Goal: Check status: Check status

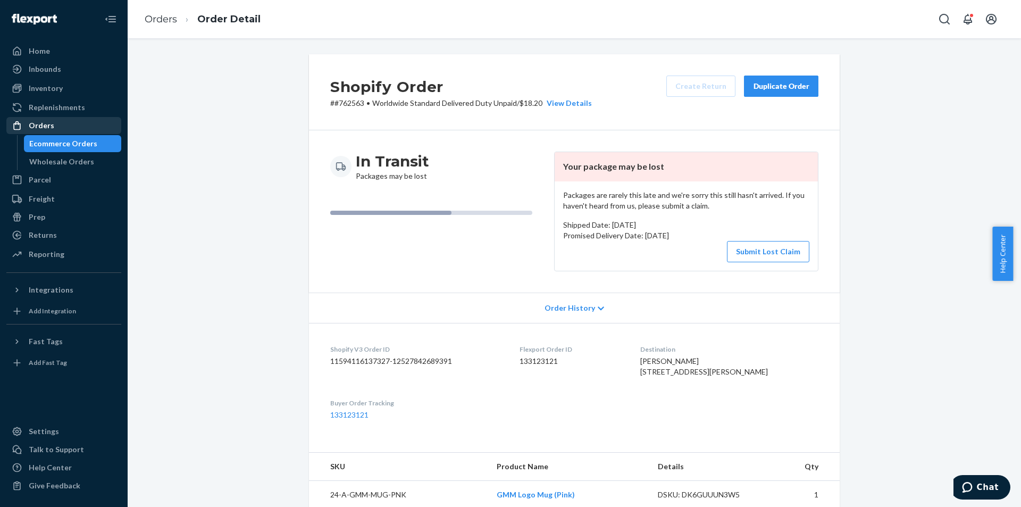
click at [70, 128] on div "Orders" at bounding box center [63, 125] width 113 height 15
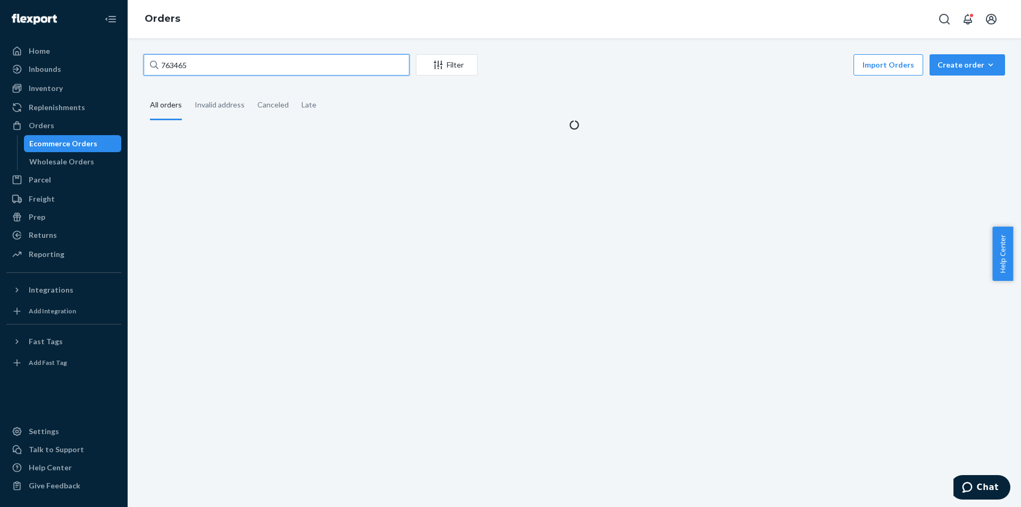
click at [220, 70] on input "763465" at bounding box center [277, 64] width 266 height 21
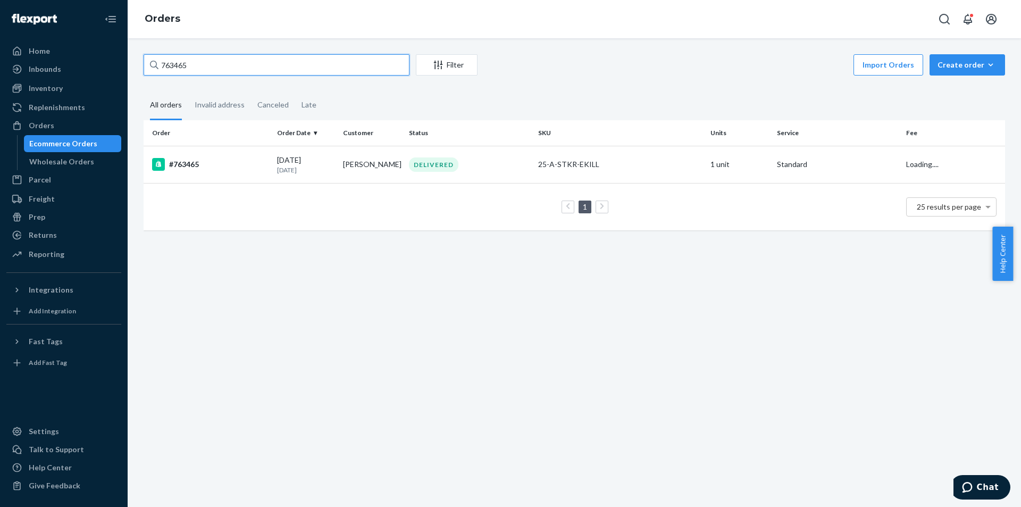
click at [220, 70] on input "763465" at bounding box center [277, 64] width 266 height 21
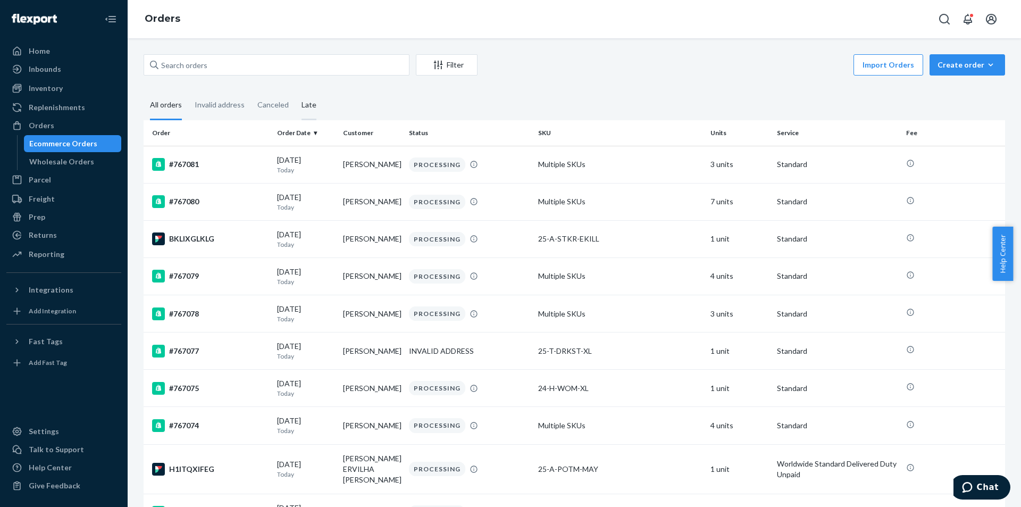
click at [305, 97] on div "Late" at bounding box center [309, 105] width 15 height 29
click at [295, 91] on input "Late" at bounding box center [295, 91] width 0 height 0
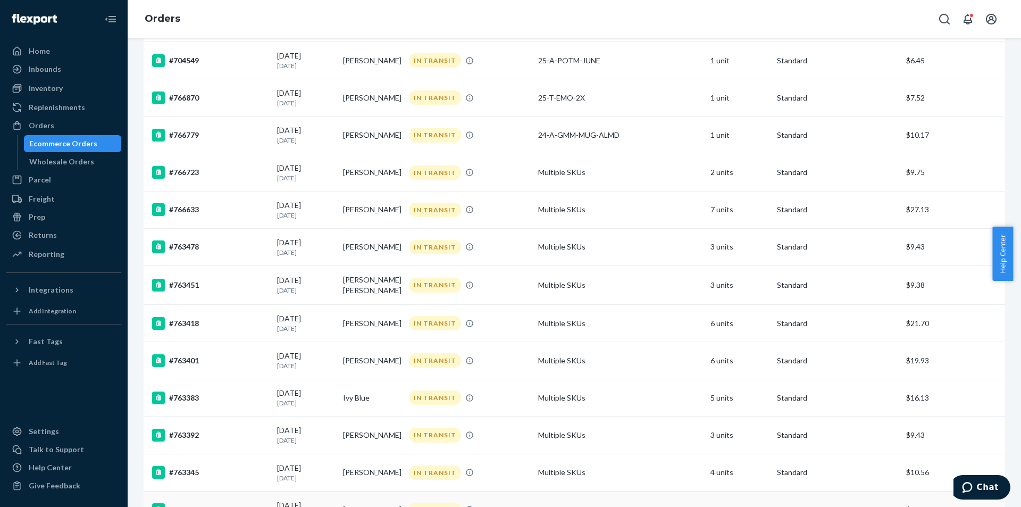
scroll to position [640, 0]
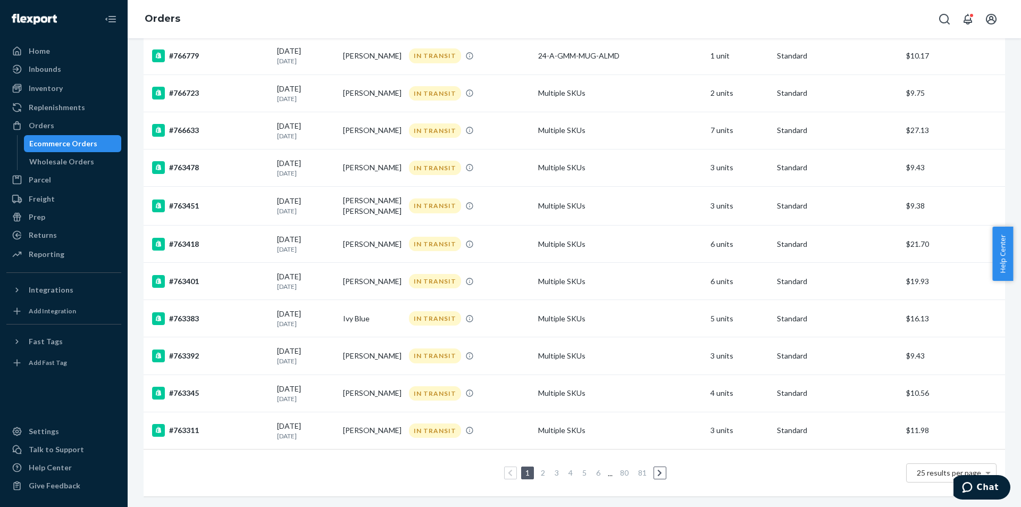
click at [581, 468] on link "5" at bounding box center [584, 472] width 9 height 9
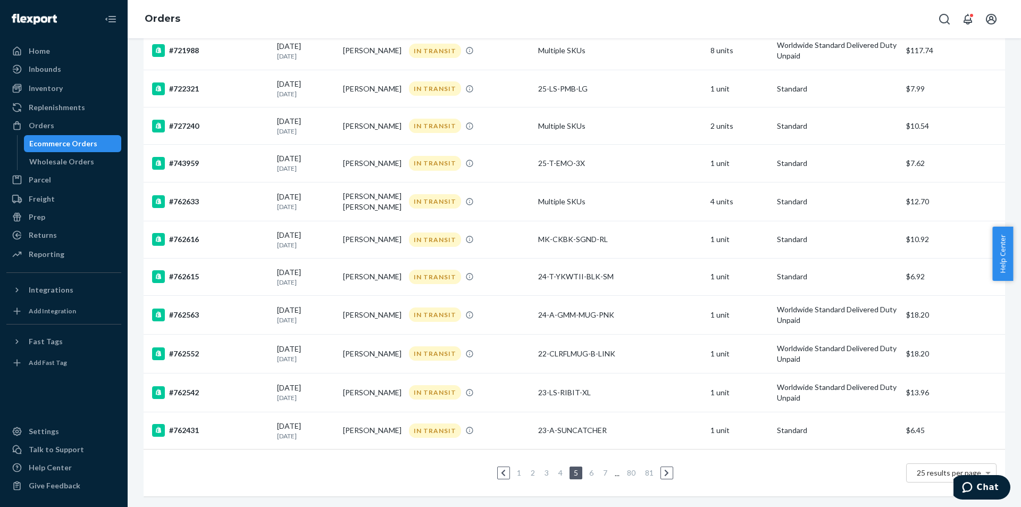
scroll to position [651, 0]
click at [346, 269] on td "[PERSON_NAME]" at bounding box center [372, 276] width 66 height 37
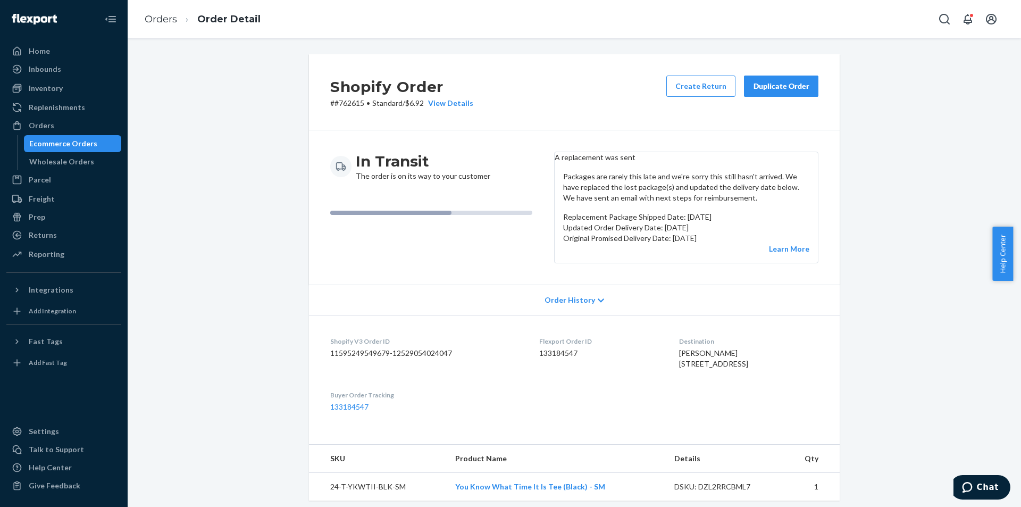
click at [344, 105] on p "# #762615 • Standard / $6.92 View Details" at bounding box center [401, 103] width 143 height 11
copy p "762615"
click at [607, 203] on p "Packages are rarely this late and we're sorry this still hasn't arrived. We hav…" at bounding box center [686, 187] width 246 height 32
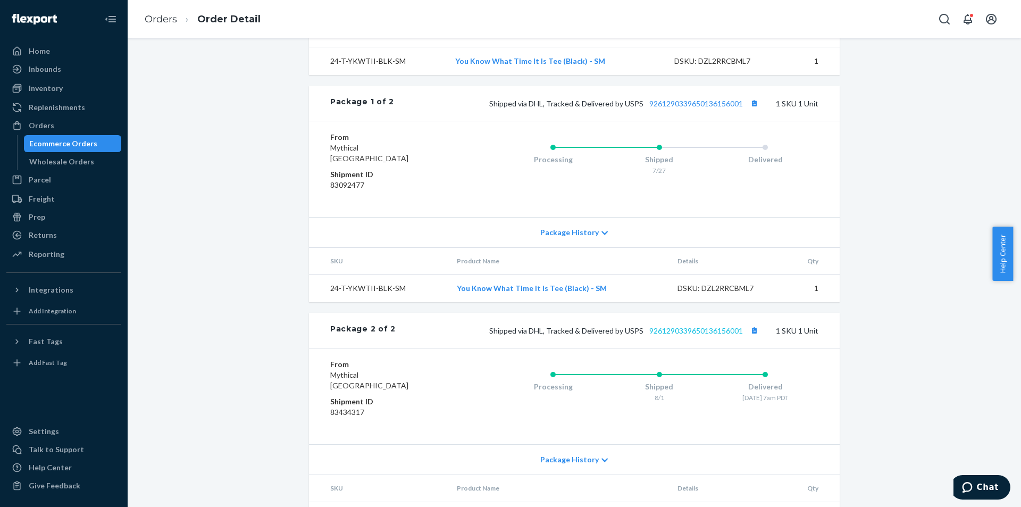
scroll to position [501, 0]
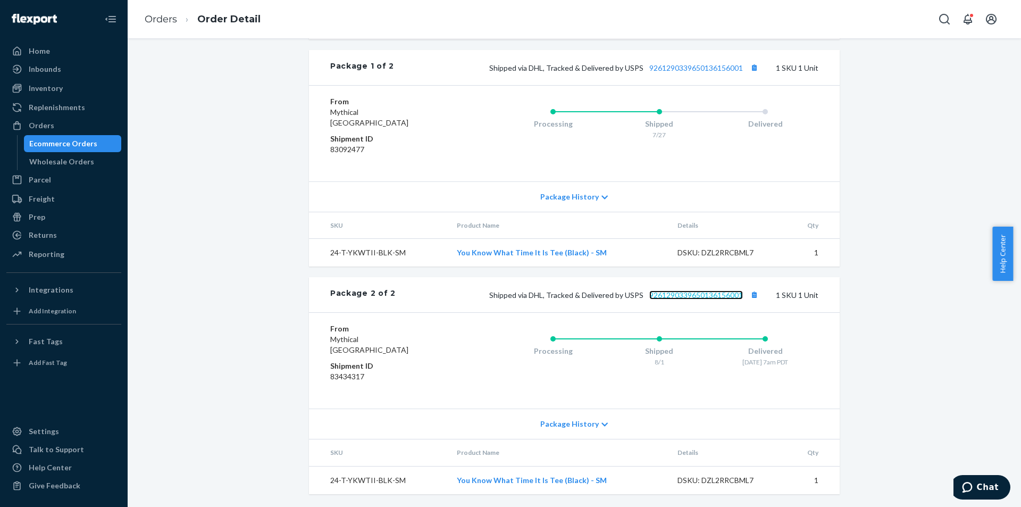
click at [688, 293] on link "9261290339650136156001" at bounding box center [697, 294] width 94 height 9
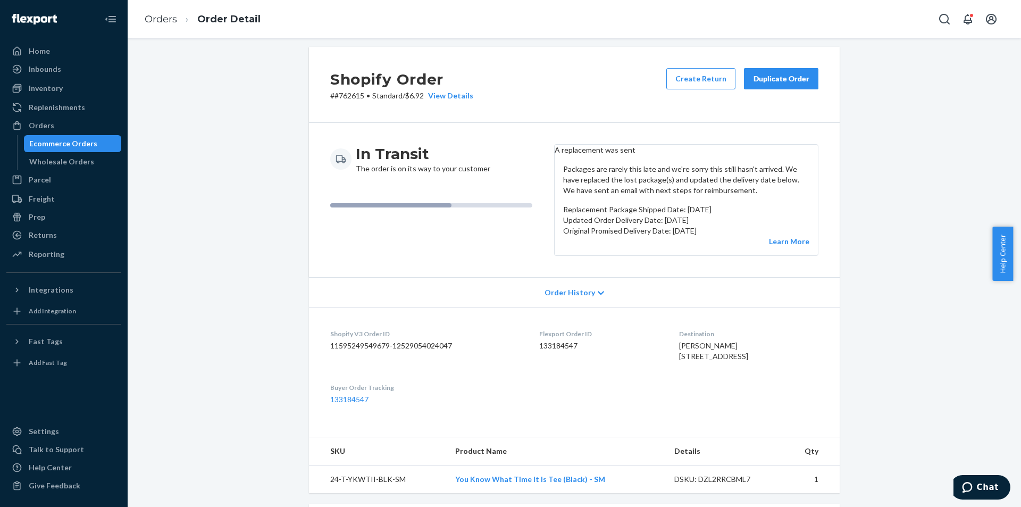
scroll to position [0, 0]
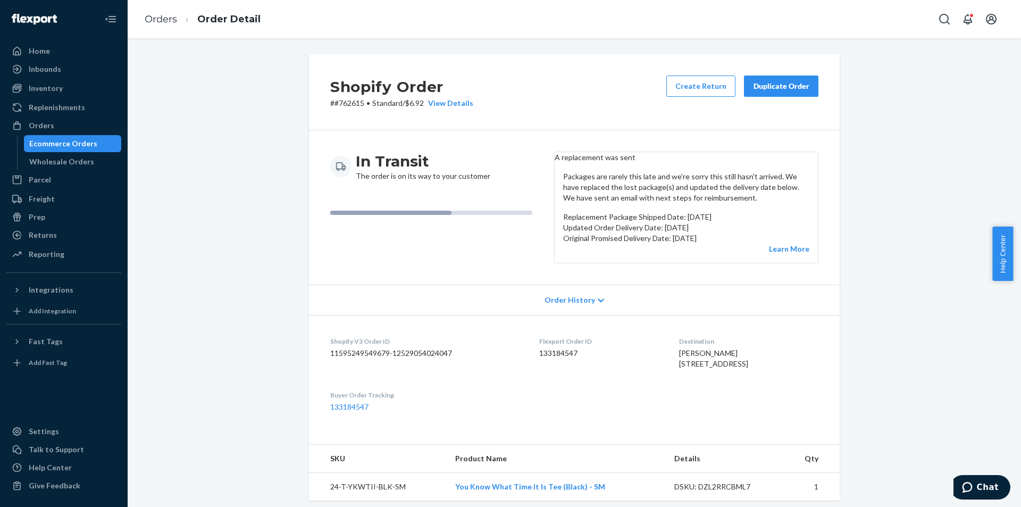
click at [350, 104] on p "# #762615 • Standard / $6.92 View Details" at bounding box center [401, 103] width 143 height 11
copy p "762615"
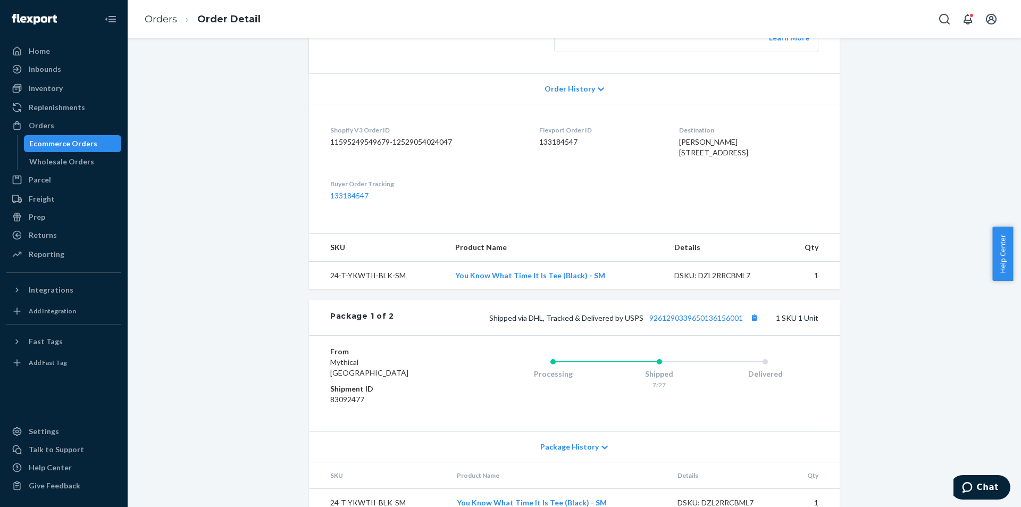
scroll to position [213, 0]
copy tr "You Know What Time It Is Tee (Black) - SM"
drag, startPoint x: 616, startPoint y: 310, endPoint x: 429, endPoint y: 317, distance: 187.4
click at [429, 288] on tr "24-T-YKWTII-BLK-SM You Know What Time It Is Tee (Black) - SM DSKU: DZL2RRCBML7 1" at bounding box center [574, 274] width 531 height 28
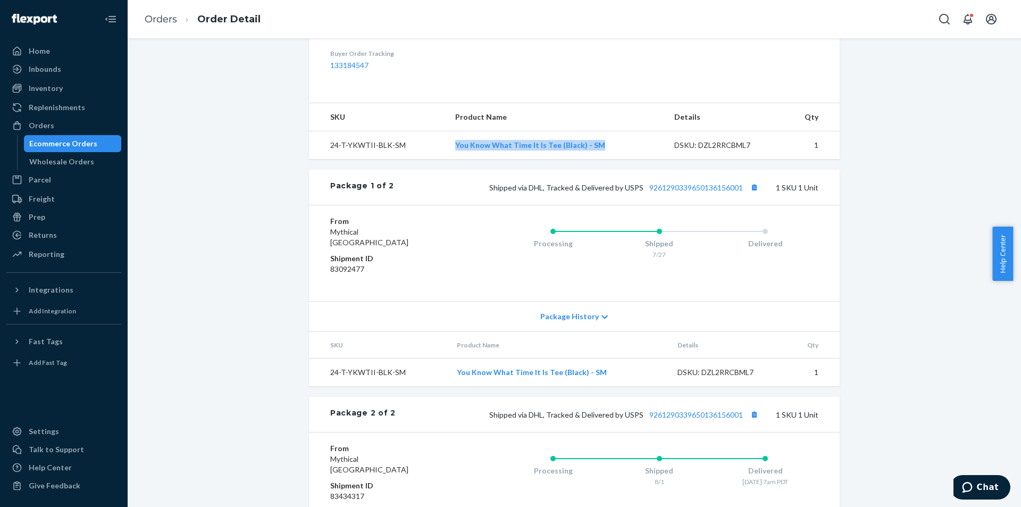
scroll to position [341, 0]
click at [404, 247] on div "From Mythical [GEOGRAPHIC_DATA] Shipment ID 83092477 Processing Shipped 7/27 De…" at bounding box center [574, 253] width 531 height 96
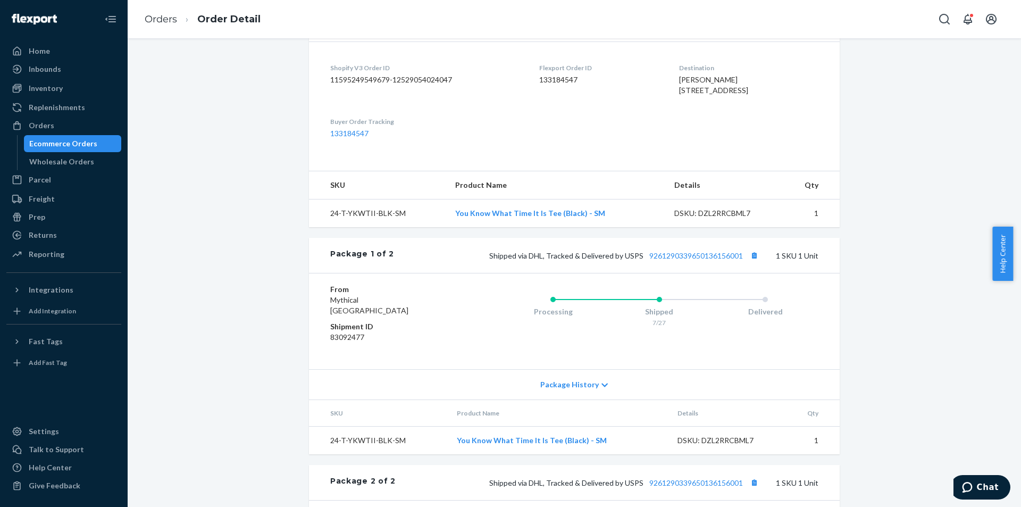
scroll to position [288, 0]
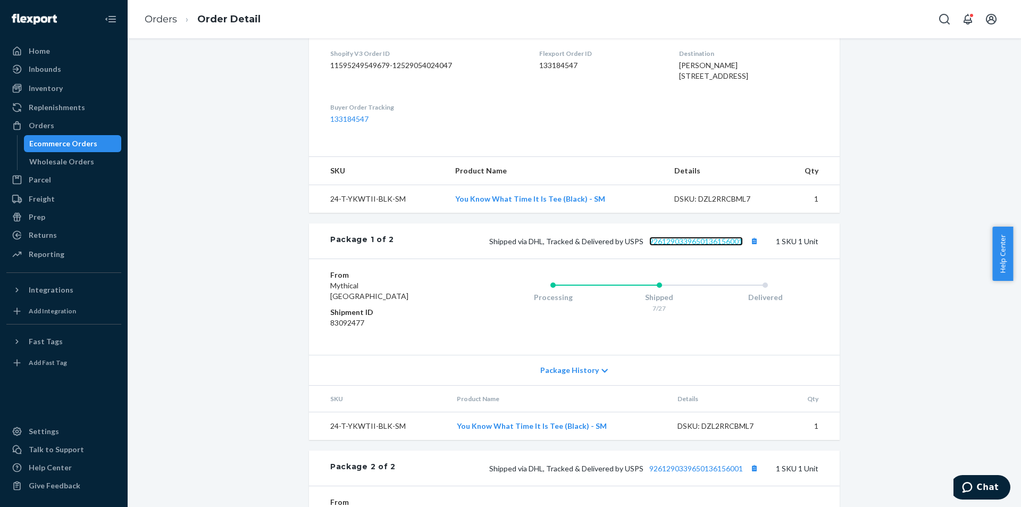
click at [694, 246] on link "9261290339650136156001" at bounding box center [697, 241] width 94 height 9
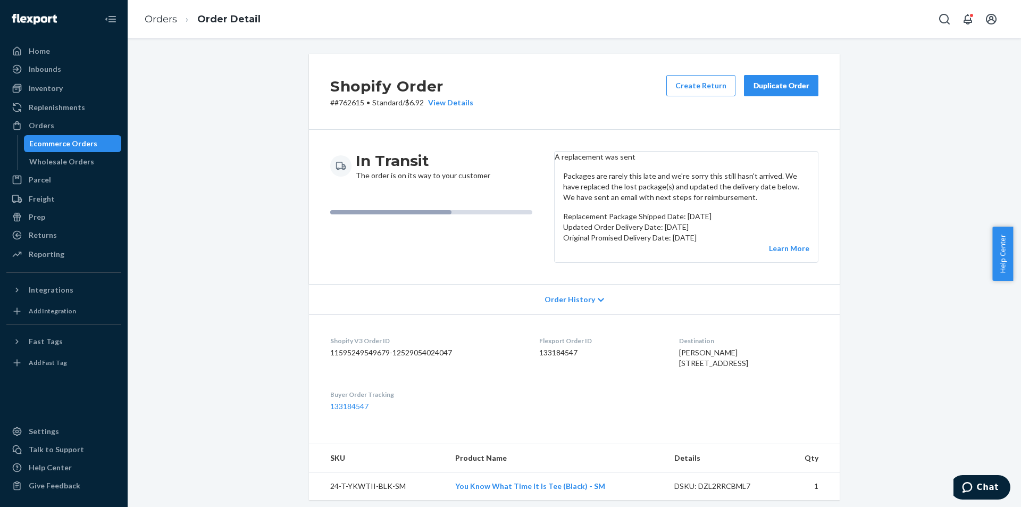
scroll to position [0, 0]
click at [627, 163] on header "A replacement was sent" at bounding box center [686, 157] width 263 height 11
copy header "A replacement was sent"
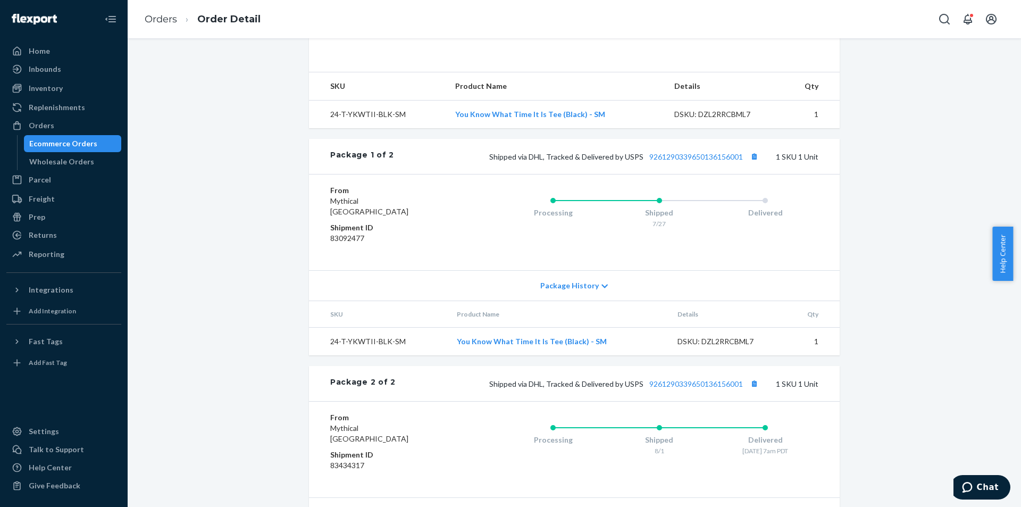
scroll to position [160, 0]
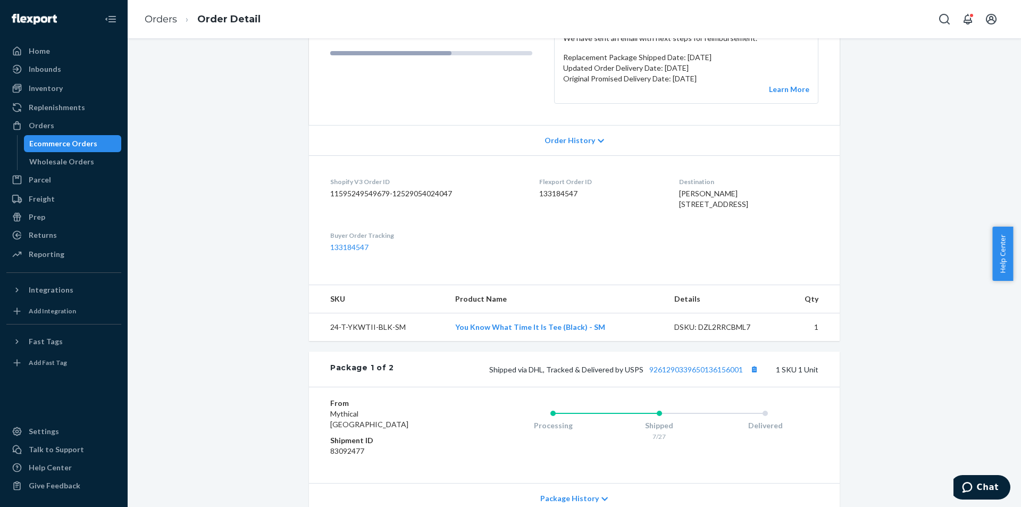
click at [589, 155] on div "Order History" at bounding box center [574, 140] width 531 height 30
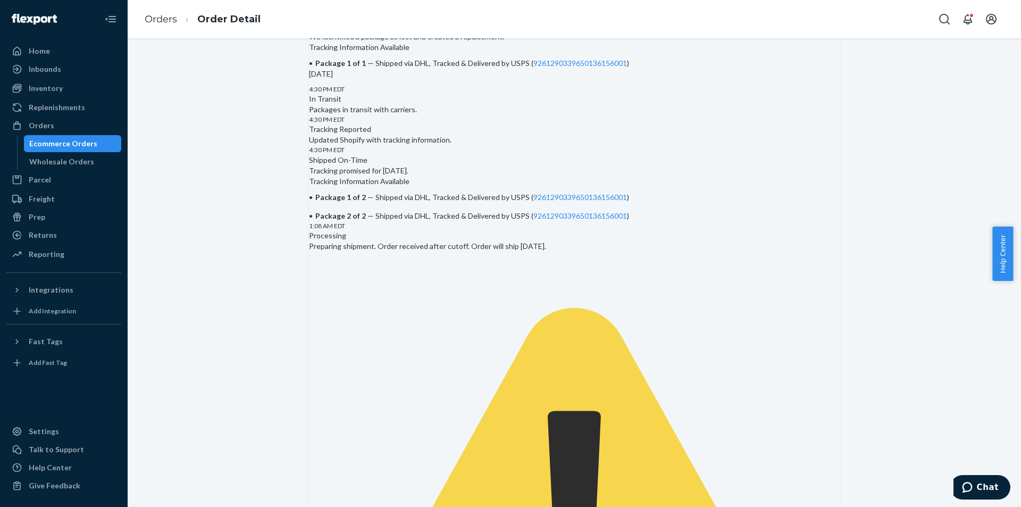
scroll to position [266, 0]
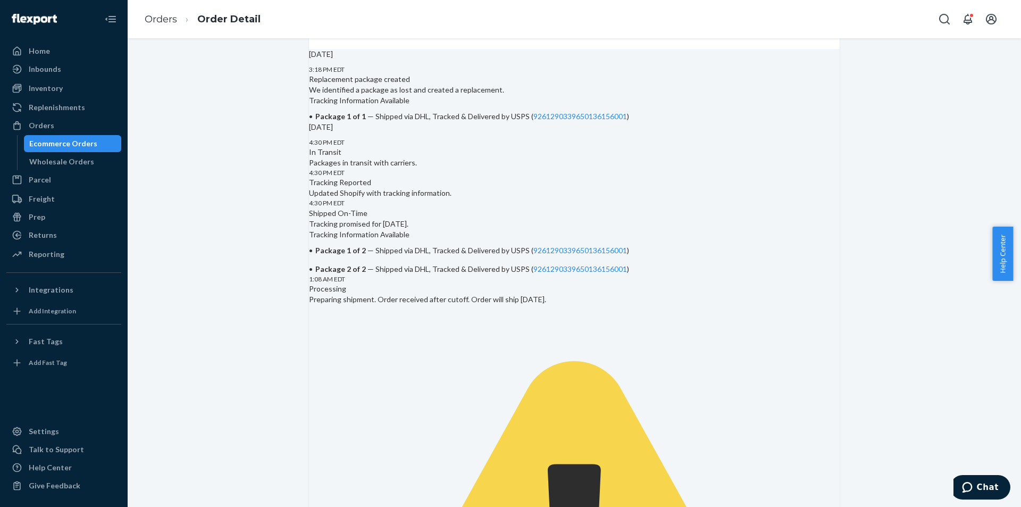
click at [457, 121] on div "Replacement package created We identified a package as lost and created a repla…" at bounding box center [574, 98] width 531 height 48
copy div "We identified a package as lost and created a replacement."
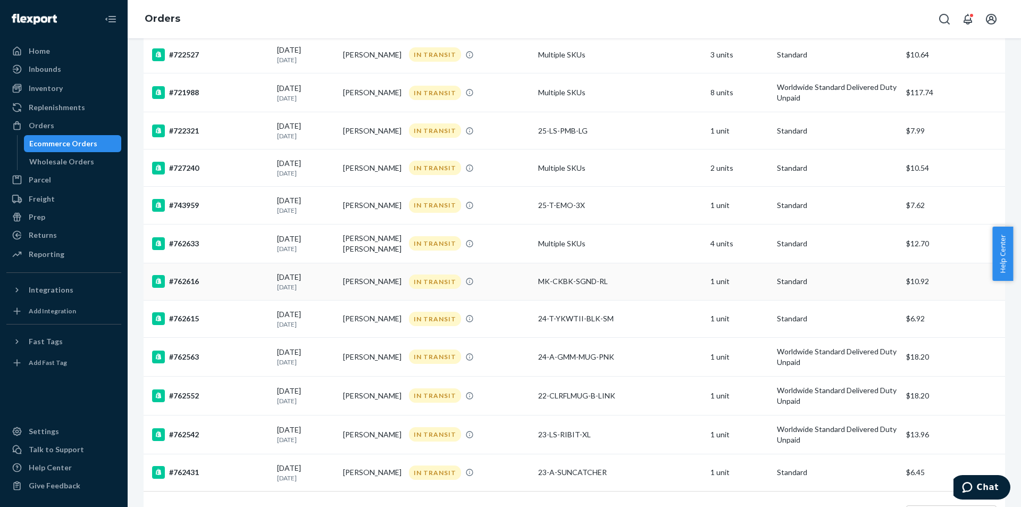
scroll to position [545, 0]
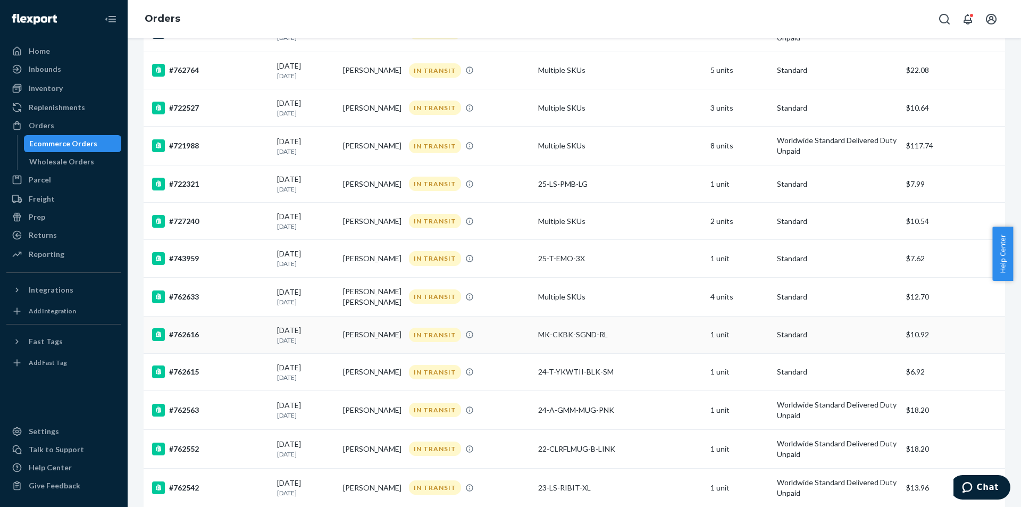
click at [358, 336] on td "[PERSON_NAME]" at bounding box center [372, 334] width 66 height 37
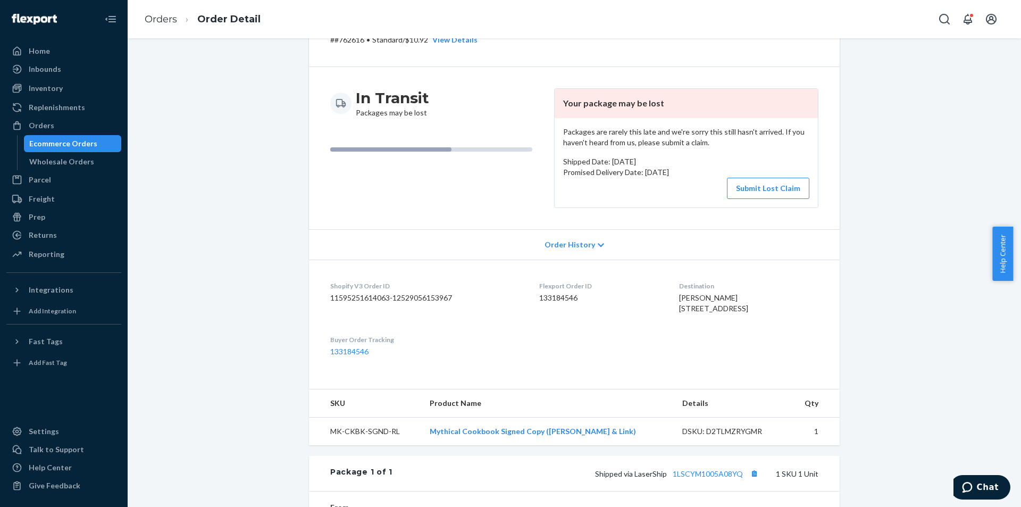
scroll to position [160, 0]
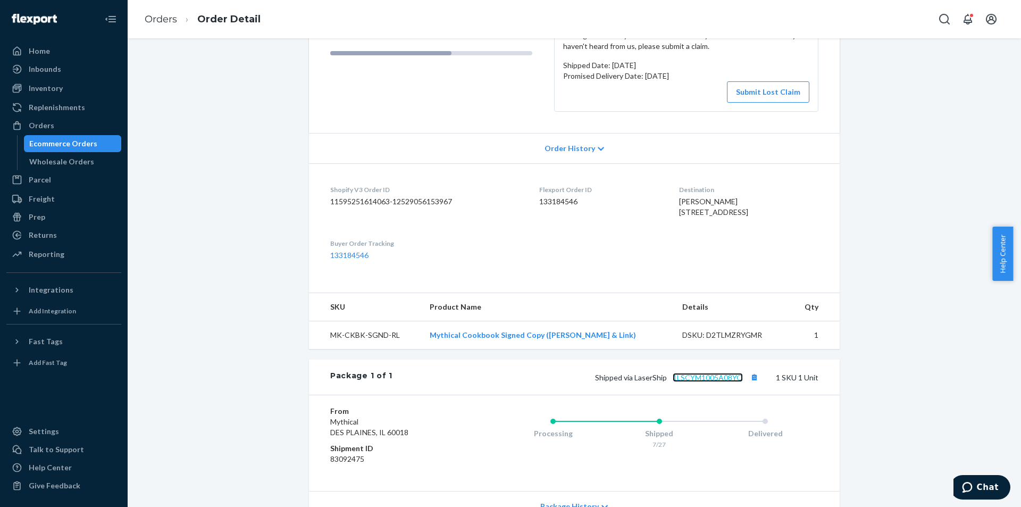
click at [712, 382] on link "1LSCYM1005A08YQ" at bounding box center [708, 377] width 70 height 9
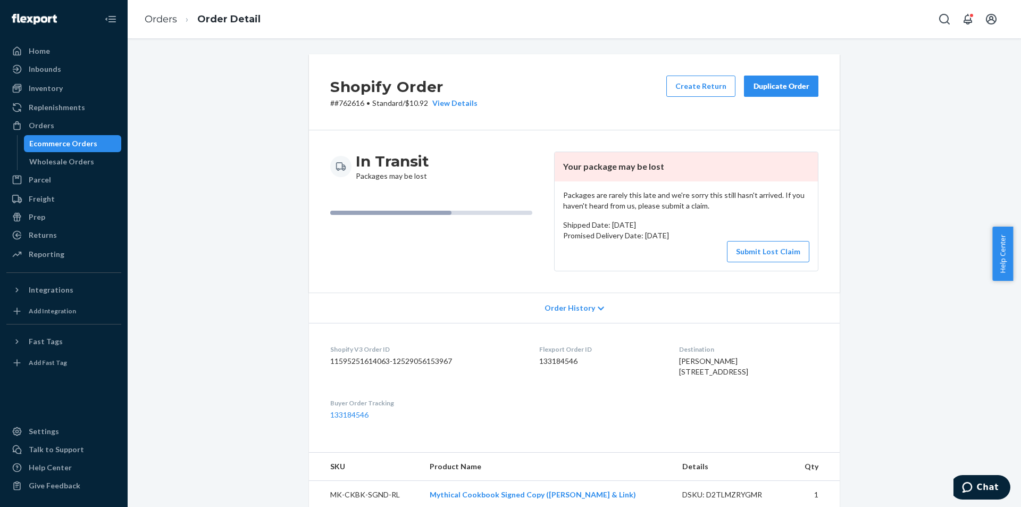
click at [351, 109] on div "Shopify Order # #762616 • Standard / $10.92 View Details Create Return Duplicat…" at bounding box center [574, 92] width 531 height 76
copy p "762616"
click at [341, 103] on p "# #762616 • Standard / $10.92 View Details" at bounding box center [403, 103] width 147 height 11
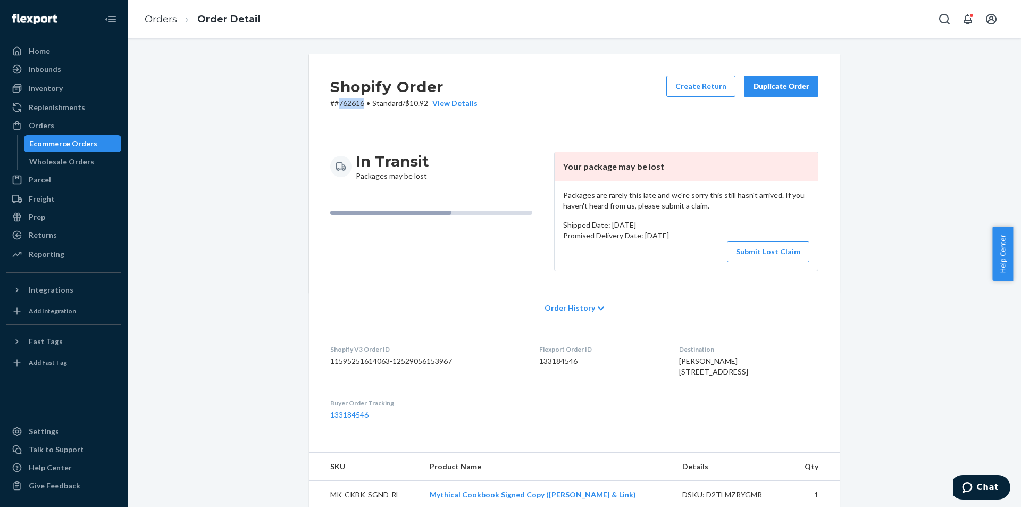
scroll to position [263, 0]
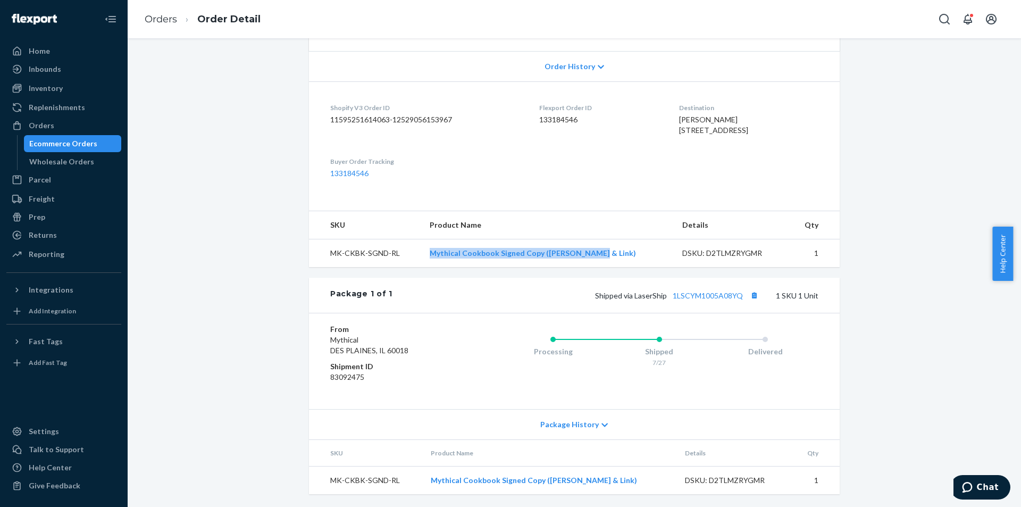
copy link "Mythical Cookbook Signed Copy ([PERSON_NAME] & Link)"
drag, startPoint x: 612, startPoint y: 249, endPoint x: 551, endPoint y: 128, distance: 135.6
click at [442, 255] on td "Mythical Cookbook Signed Copy ([PERSON_NAME] & Link)" at bounding box center [547, 253] width 253 height 28
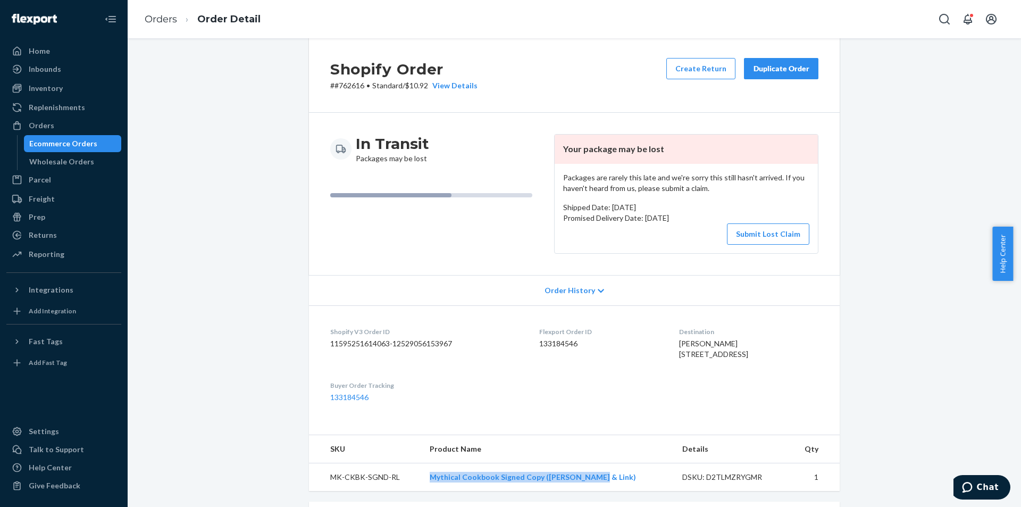
scroll to position [0, 0]
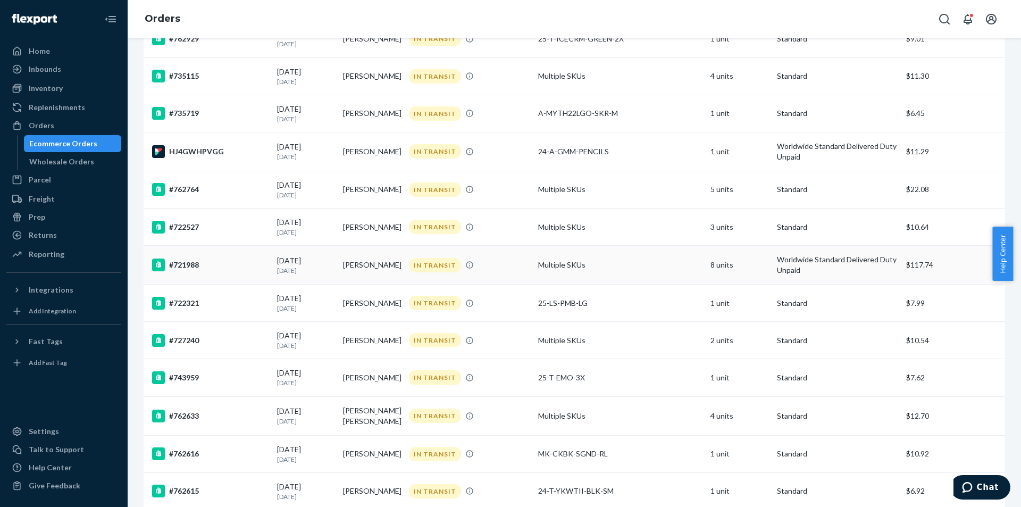
scroll to position [532, 0]
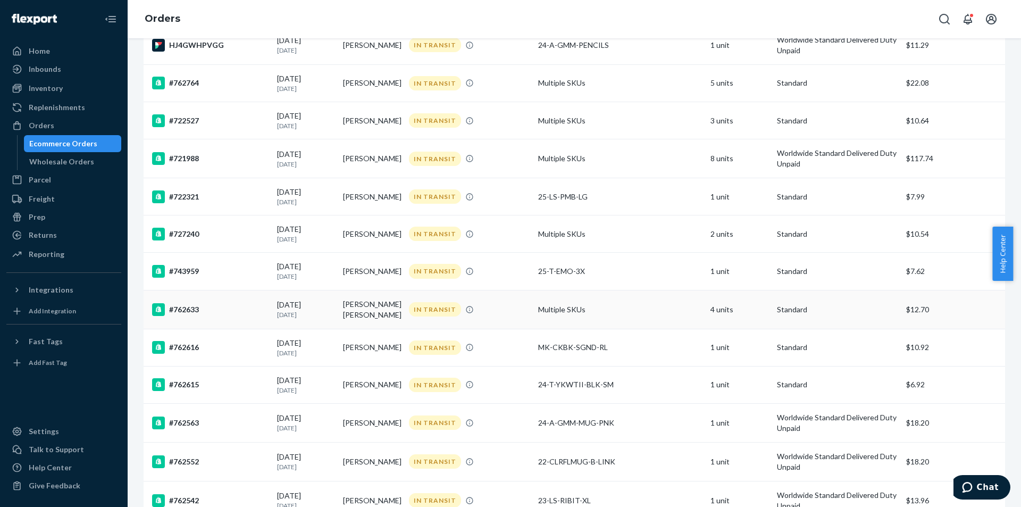
click at [445, 313] on div "IN TRANSIT" at bounding box center [435, 309] width 52 height 14
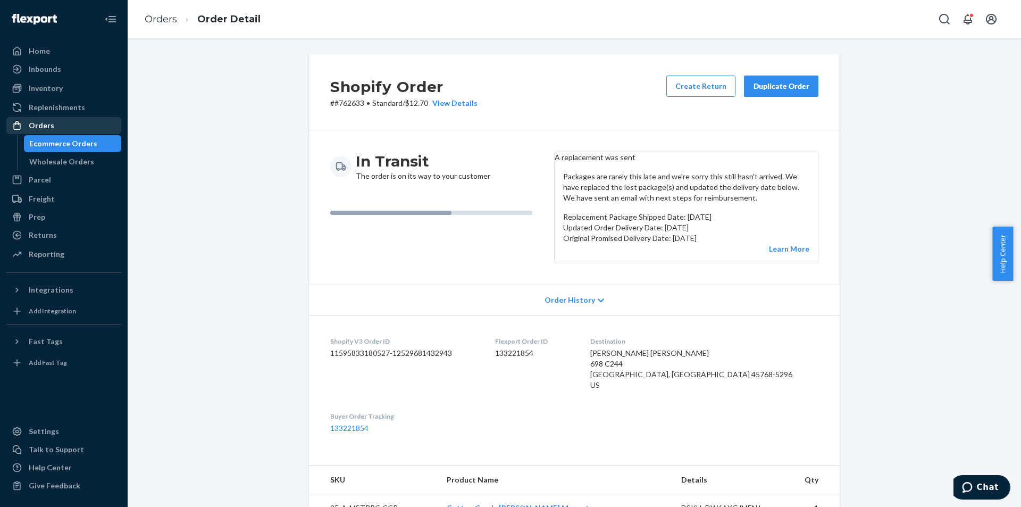
click at [57, 122] on div "Orders" at bounding box center [63, 125] width 113 height 15
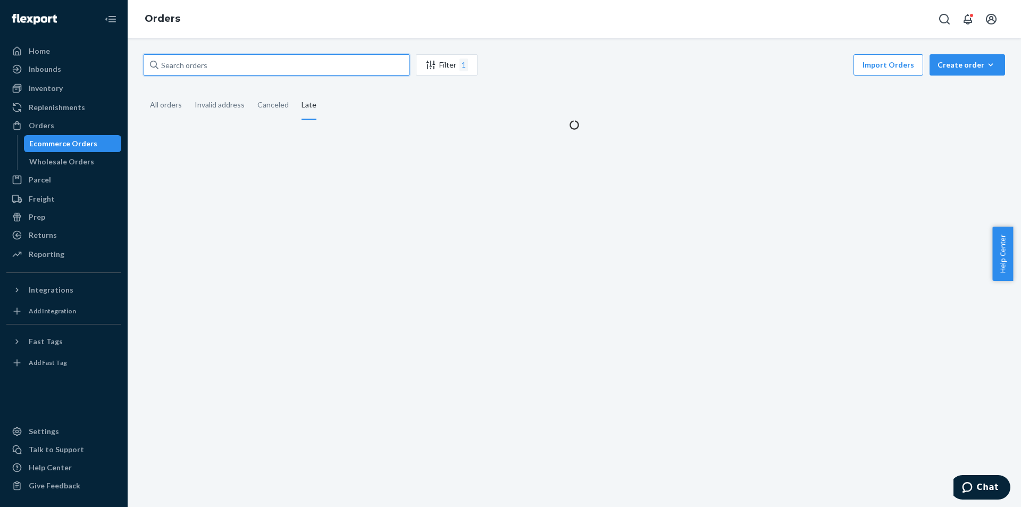
click at [217, 69] on input "text" at bounding box center [277, 64] width 266 height 21
paste input "762616"
type input "762616"
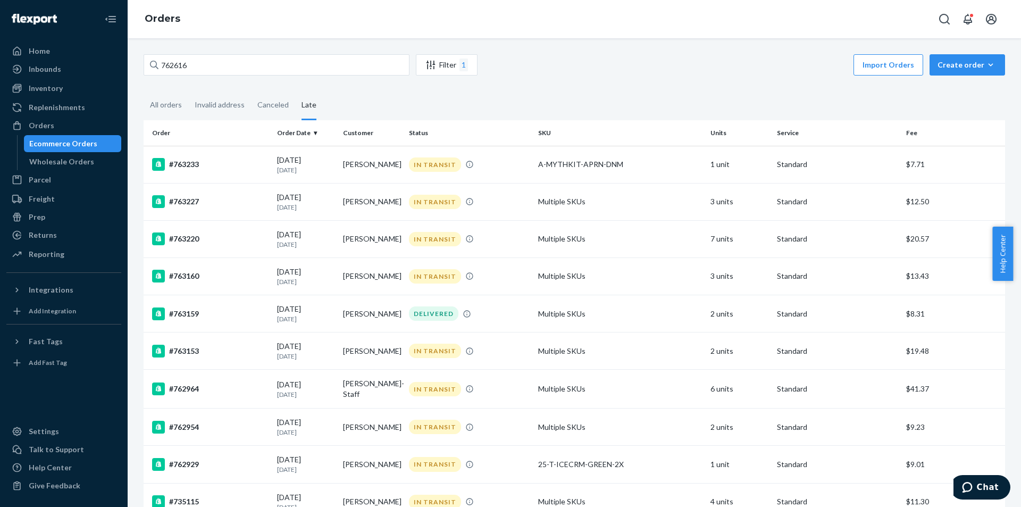
click at [173, 108] on div "All orders" at bounding box center [166, 105] width 32 height 28
click at [144, 91] on input "All orders" at bounding box center [144, 91] width 0 height 0
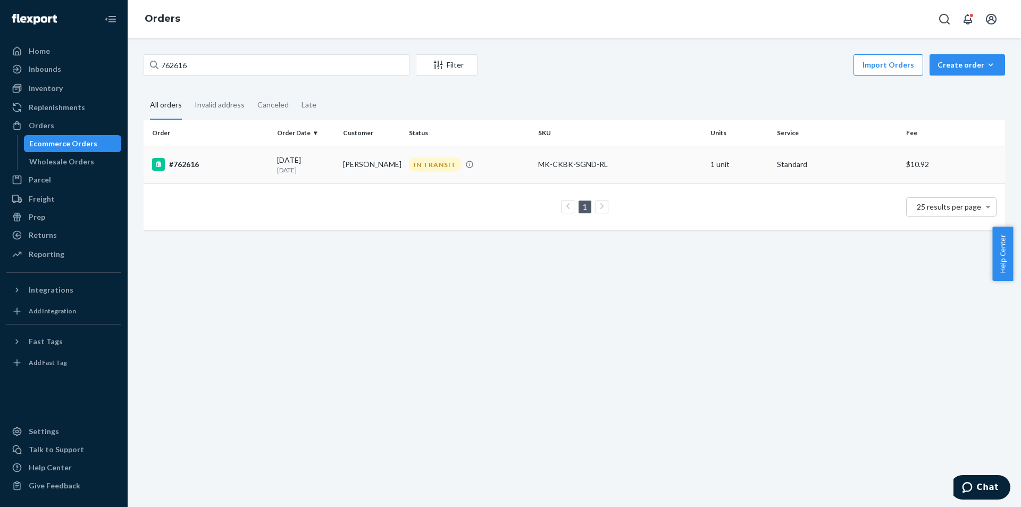
click at [349, 170] on td "[PERSON_NAME]" at bounding box center [372, 164] width 66 height 37
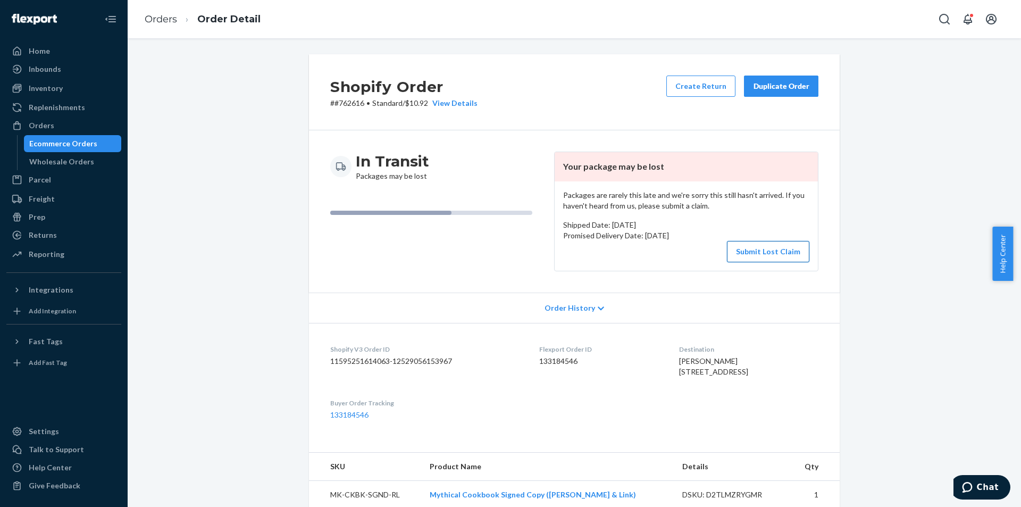
click at [751, 253] on button "Submit Lost Claim" at bounding box center [768, 251] width 82 height 21
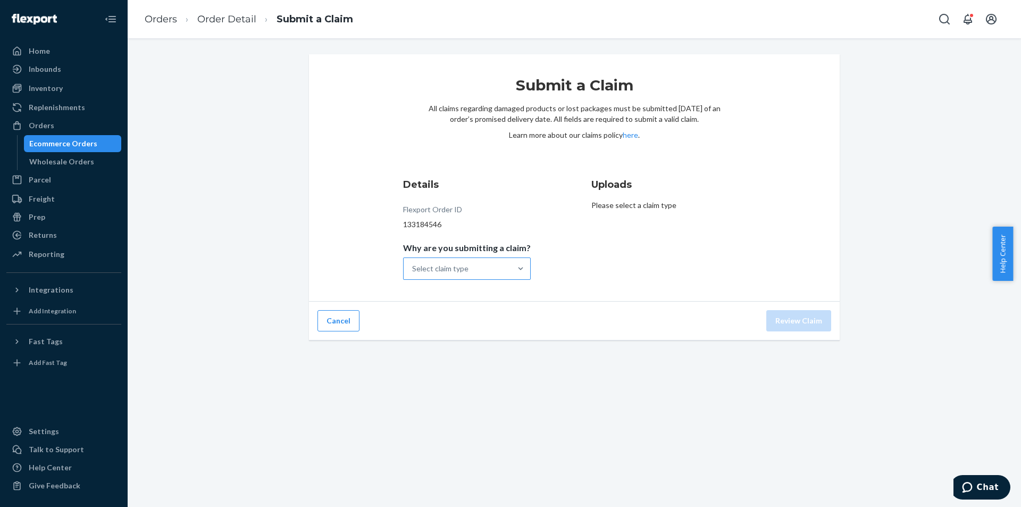
click at [463, 274] on div "Select claim type" at bounding box center [457, 268] width 107 height 21
click at [413, 274] on input "Why are you submitting a claim? Select claim type" at bounding box center [412, 268] width 1 height 11
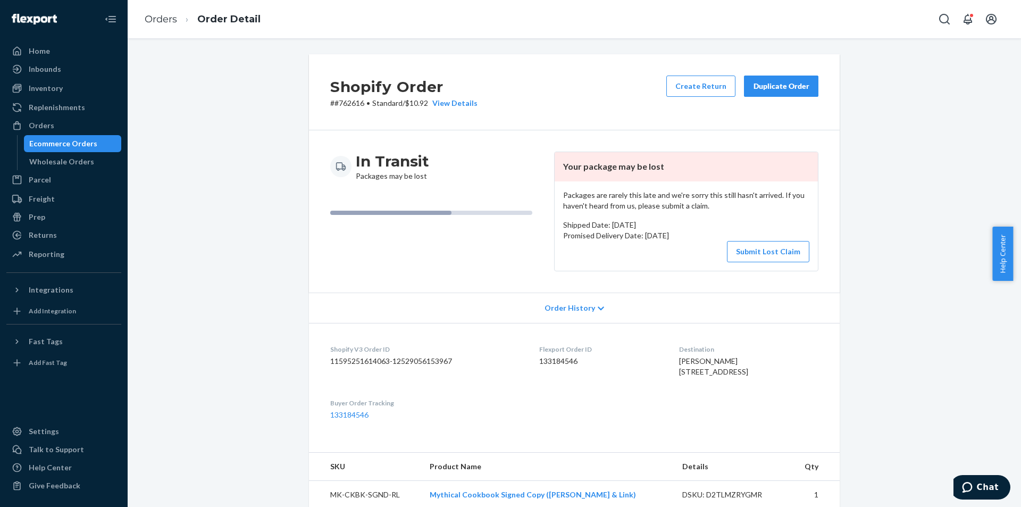
click at [785, 89] on div "Duplicate Order" at bounding box center [781, 86] width 56 height 11
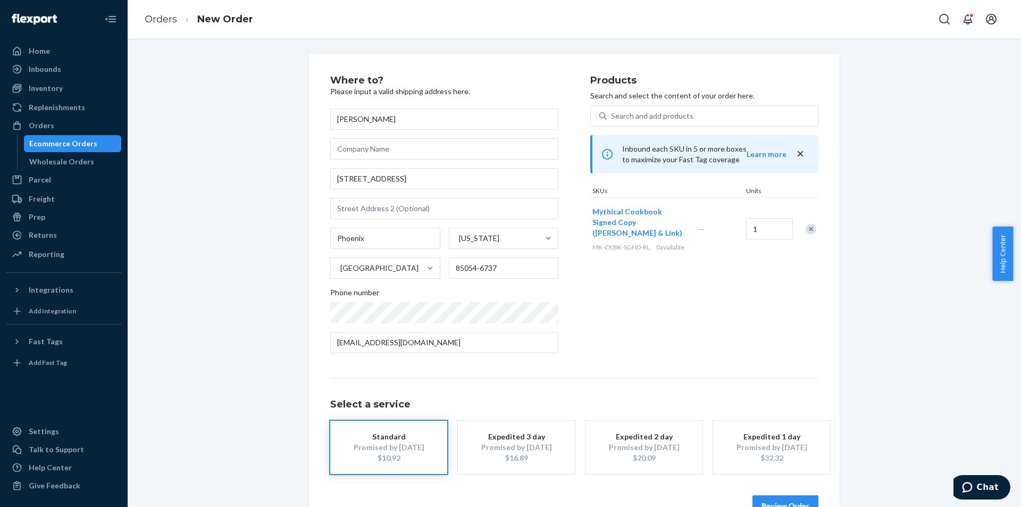
click at [774, 502] on button "Review Order" at bounding box center [786, 505] width 66 height 21
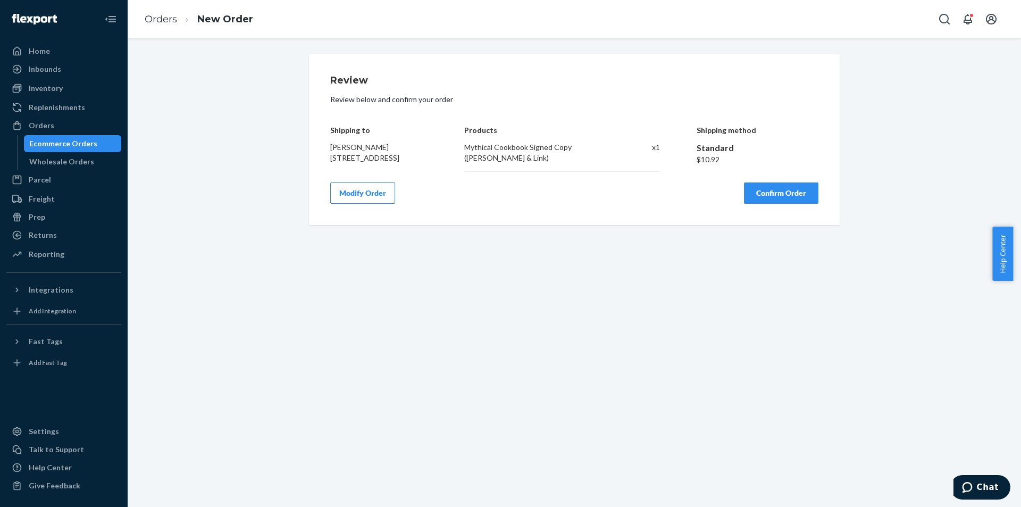
click at [780, 204] on button "Confirm Order" at bounding box center [781, 192] width 74 height 21
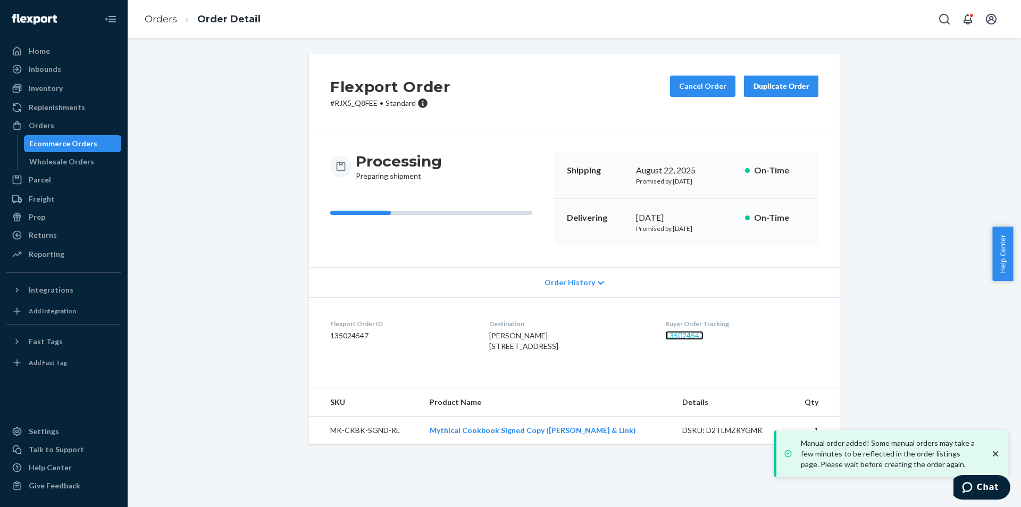
click at [694, 338] on link "135024547" at bounding box center [685, 335] width 38 height 9
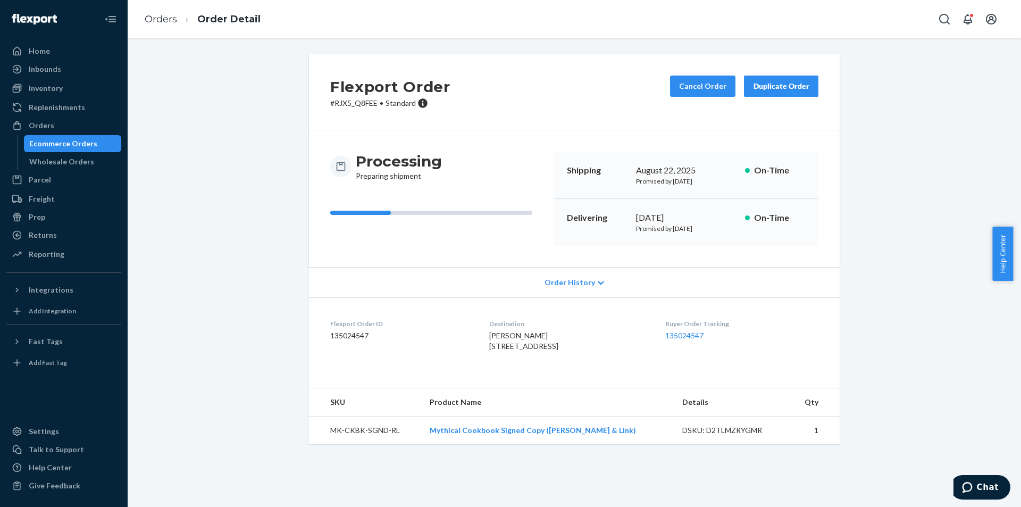
drag, startPoint x: 230, startPoint y: 112, endPoint x: 225, endPoint y: 102, distance: 11.0
click at [227, 106] on div "Flexport Order # RJX5_Q8FEE • Standard Cancel Order Duplicate Order Processing …" at bounding box center [575, 255] width 878 height 403
click at [55, 119] on div "Orders" at bounding box center [63, 125] width 113 height 15
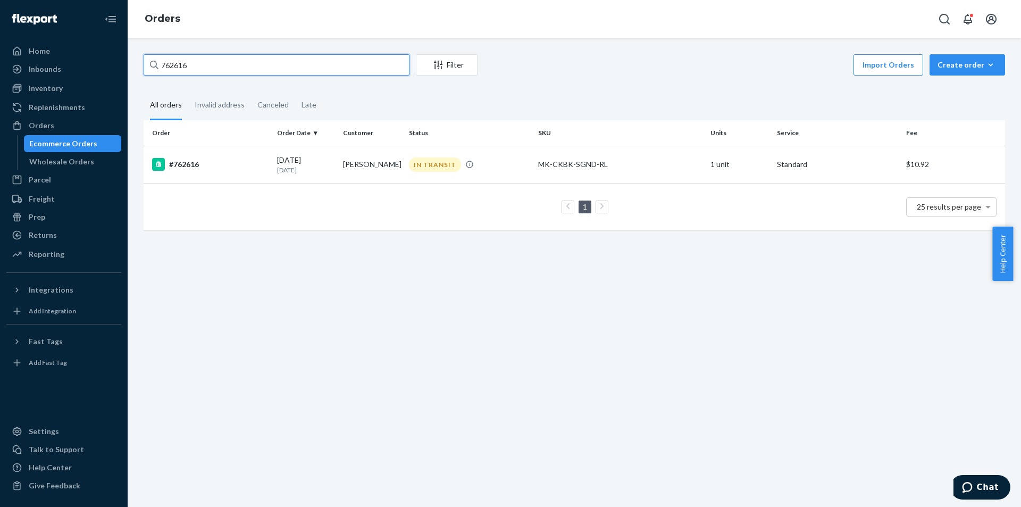
click at [213, 71] on input "762616" at bounding box center [277, 64] width 266 height 21
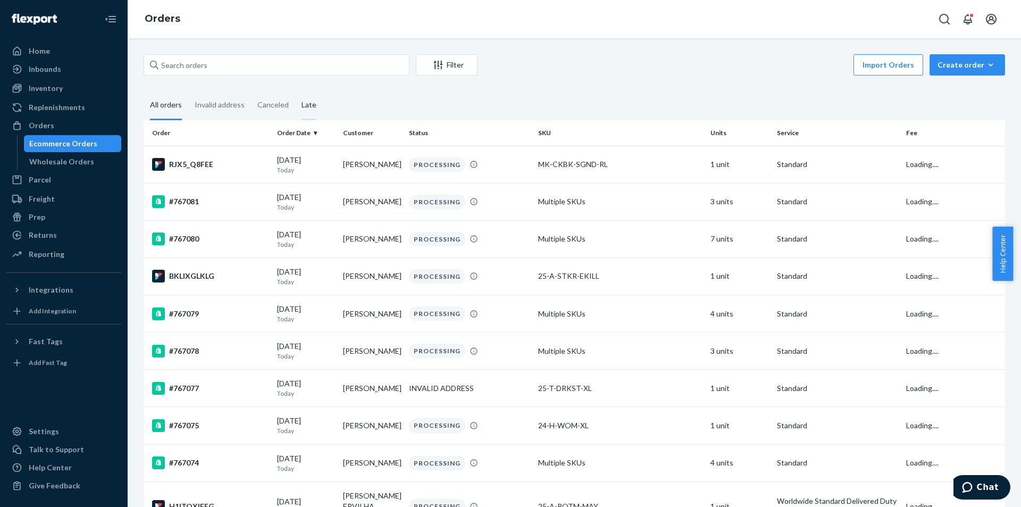
click at [311, 106] on div "Late" at bounding box center [309, 105] width 15 height 29
click at [295, 91] on input "Late" at bounding box center [295, 91] width 0 height 0
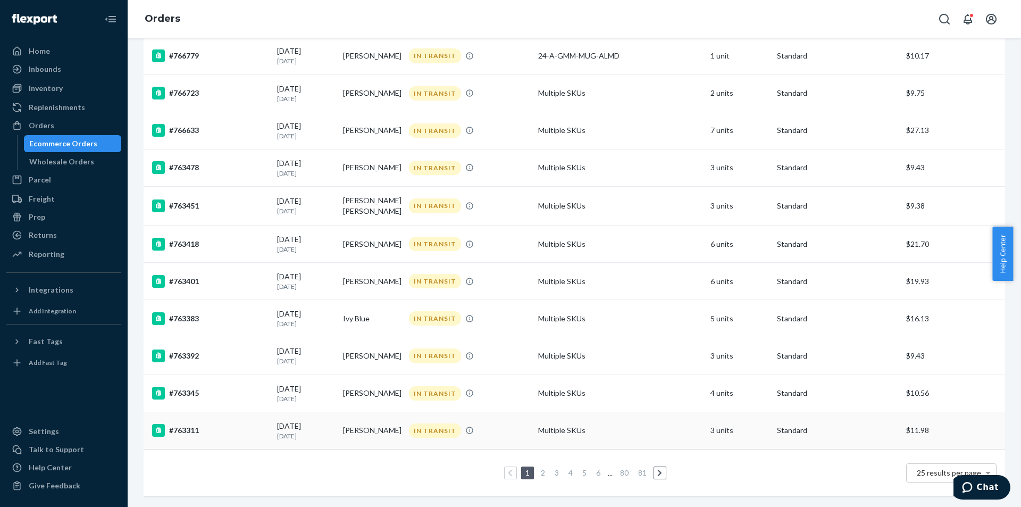
scroll to position [640, 0]
click at [580, 468] on link "5" at bounding box center [584, 472] width 9 height 9
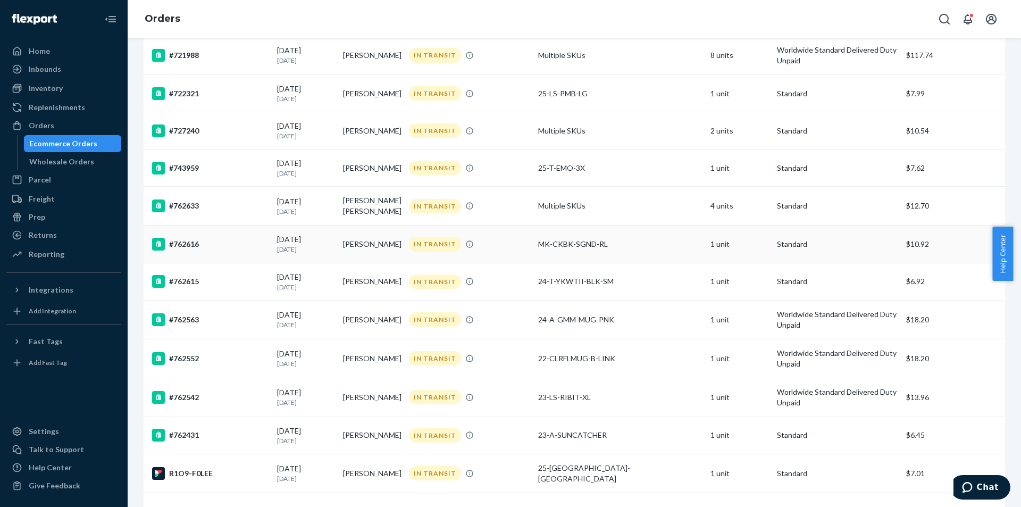
scroll to position [492, 0]
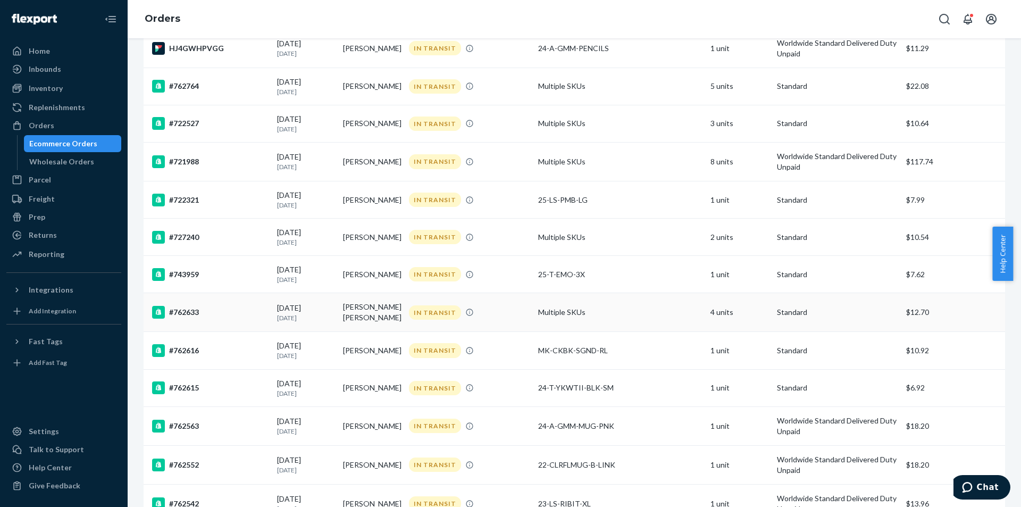
click at [393, 315] on td "[PERSON_NAME] [PERSON_NAME]" at bounding box center [372, 312] width 66 height 39
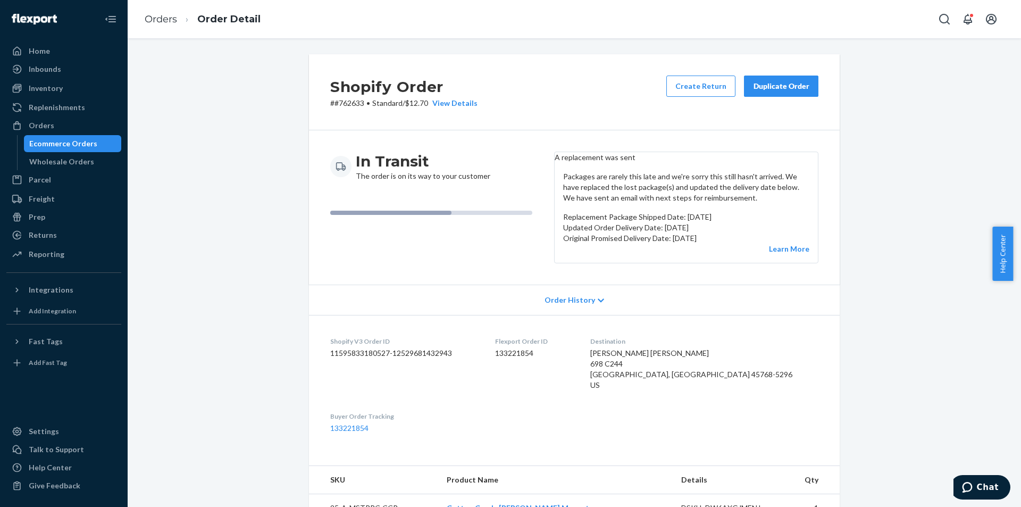
click at [355, 102] on p "# #762633 • Standard / $12.70 View Details" at bounding box center [403, 103] width 147 height 11
copy p "762633"
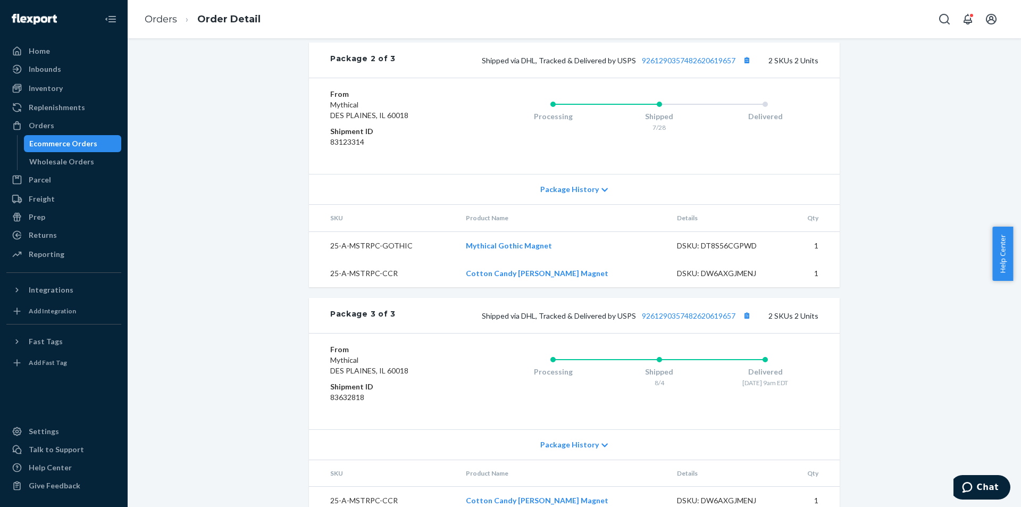
scroll to position [894, 0]
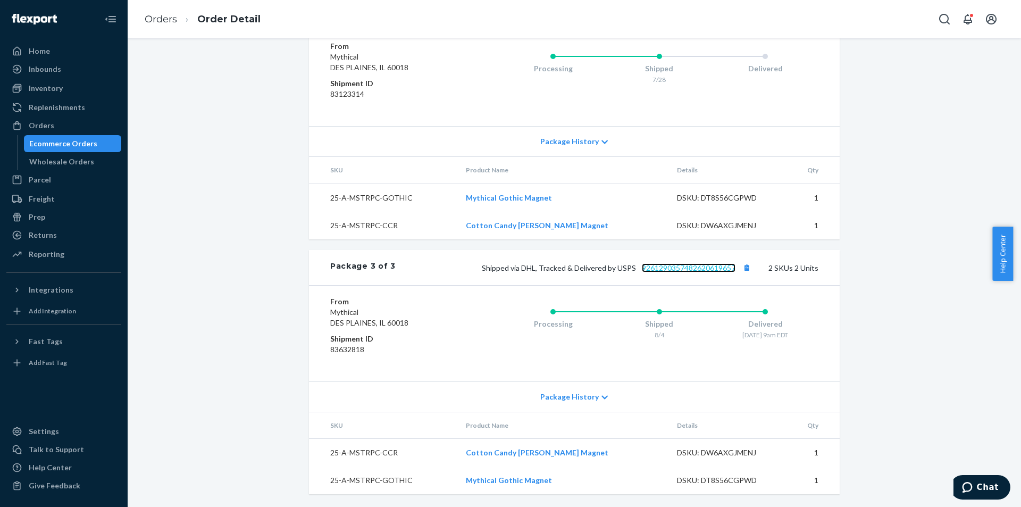
click at [685, 267] on link "9261290357482620619657" at bounding box center [689, 267] width 94 height 9
copy link "Mythical Gothic Magnet"
drag, startPoint x: 566, startPoint y: 197, endPoint x: 475, endPoint y: 197, distance: 91.5
click at [475, 197] on td "Mythical Gothic Magnet" at bounding box center [562, 198] width 211 height 28
copy link "Cotton Candy [PERSON_NAME] Magnet"
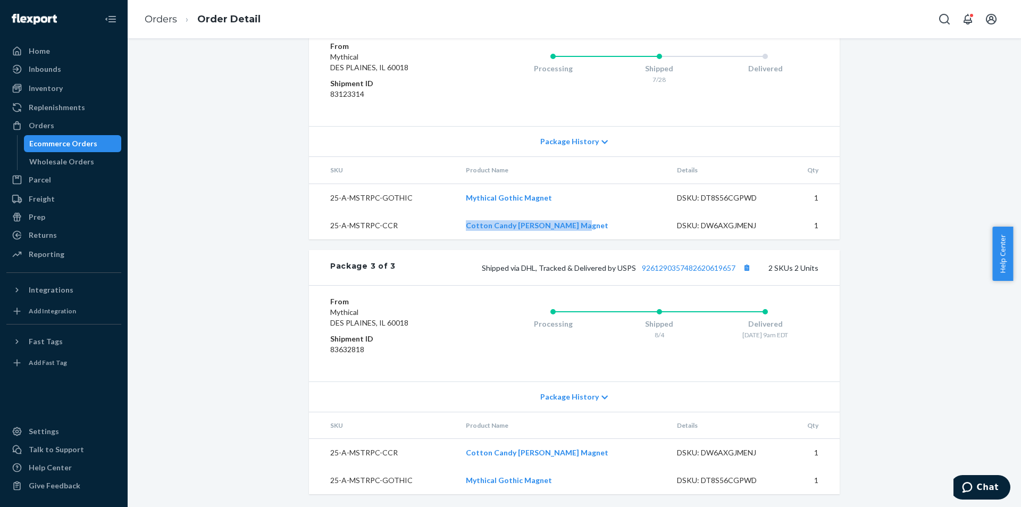
drag, startPoint x: 593, startPoint y: 223, endPoint x: 469, endPoint y: 225, distance: 124.0
click at [469, 225] on td "Cotton Candy [PERSON_NAME] Magnet" at bounding box center [562, 226] width 211 height 28
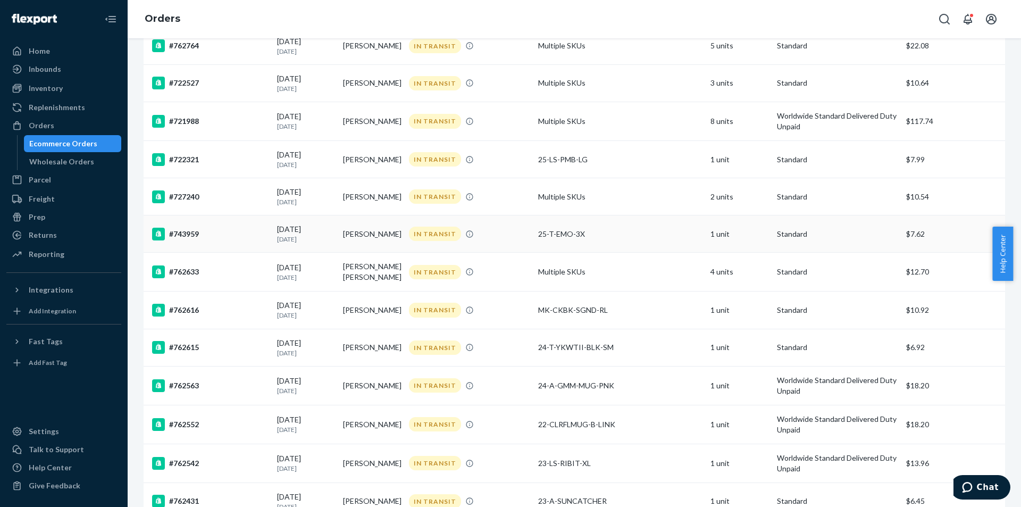
scroll to position [479, 0]
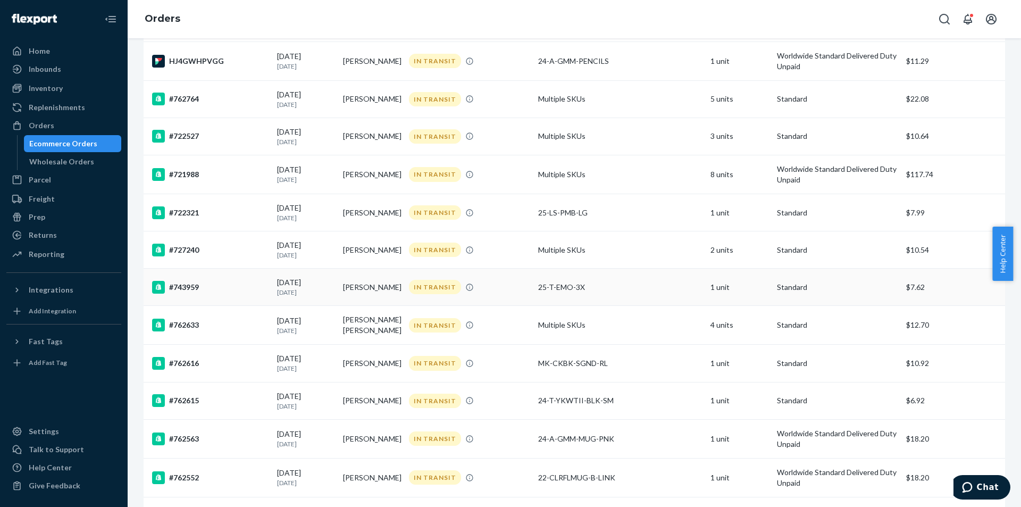
click at [370, 287] on td "[PERSON_NAME]" at bounding box center [372, 287] width 66 height 37
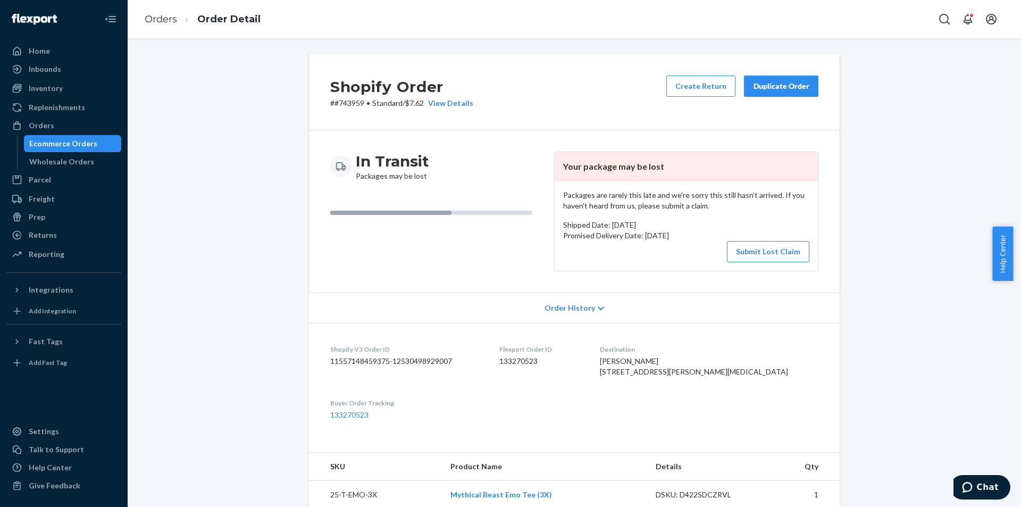
click at [346, 105] on p "# #743959 • Standard / $7.62 View Details" at bounding box center [401, 103] width 143 height 11
click at [526, 86] on div "Shopify Order # #743959 • Standard / $7.62 View Details Create Return Duplicate…" at bounding box center [574, 92] width 531 height 76
click at [352, 104] on p "# #743959 • Standard / $7.62 View Details" at bounding box center [401, 103] width 143 height 11
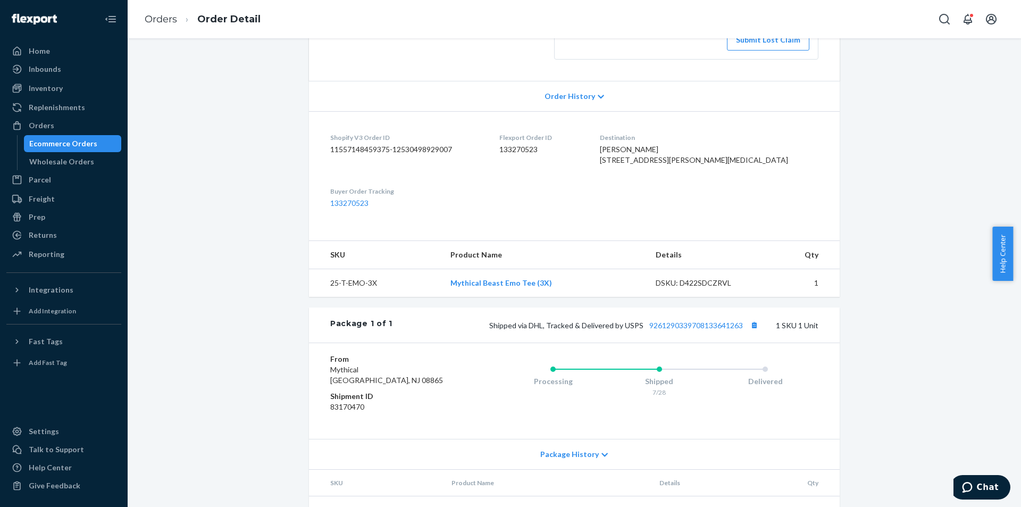
scroll to position [263, 0]
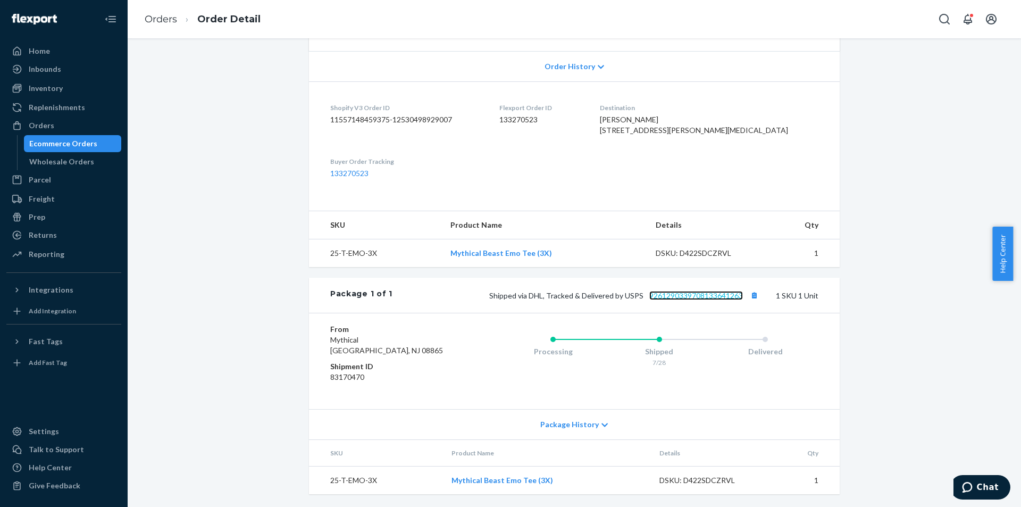
click at [683, 292] on link "9261290339708133641263" at bounding box center [697, 295] width 94 height 9
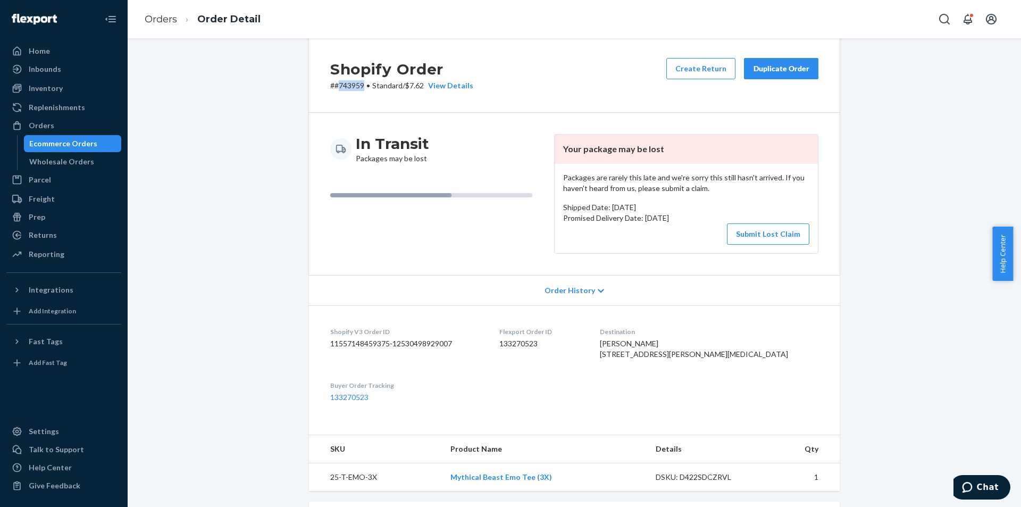
scroll to position [0, 0]
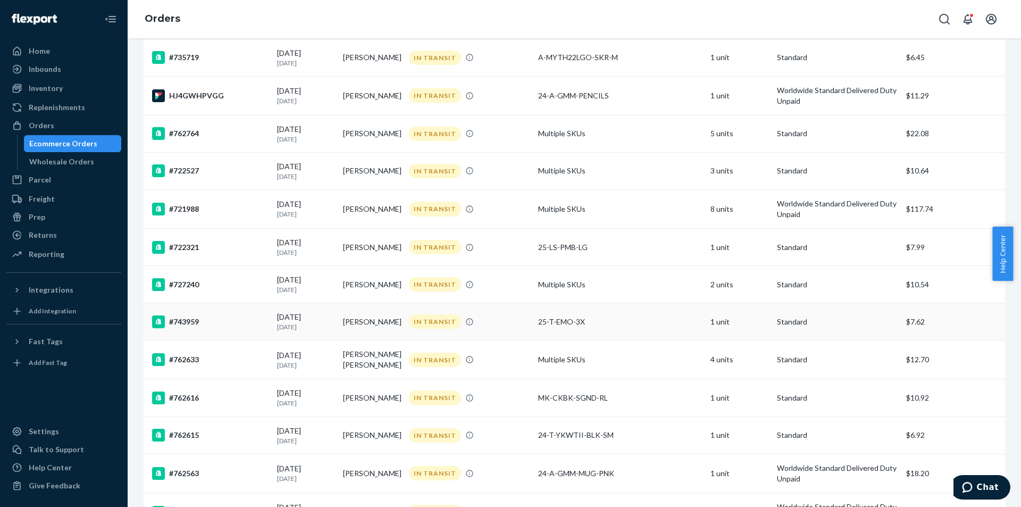
scroll to position [426, 0]
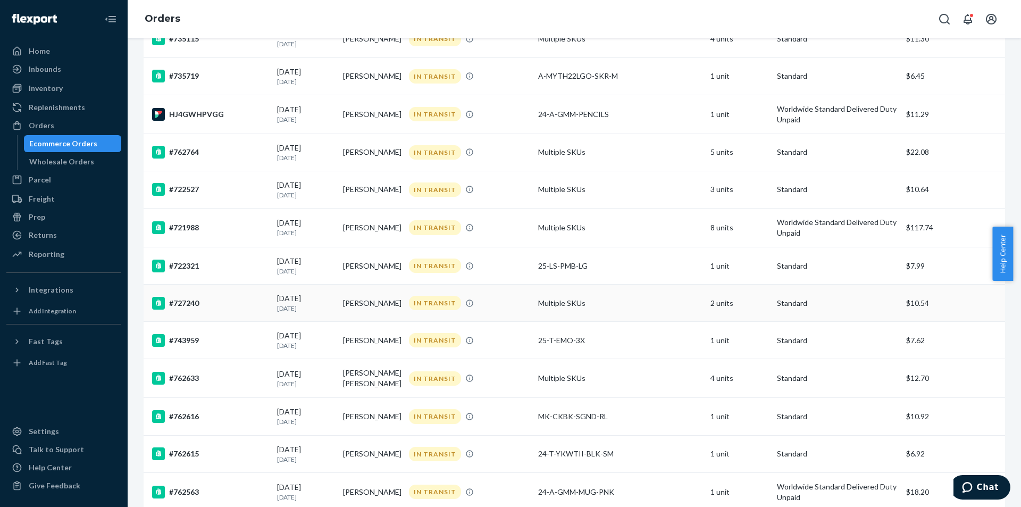
click at [242, 310] on div "#727240" at bounding box center [210, 303] width 117 height 13
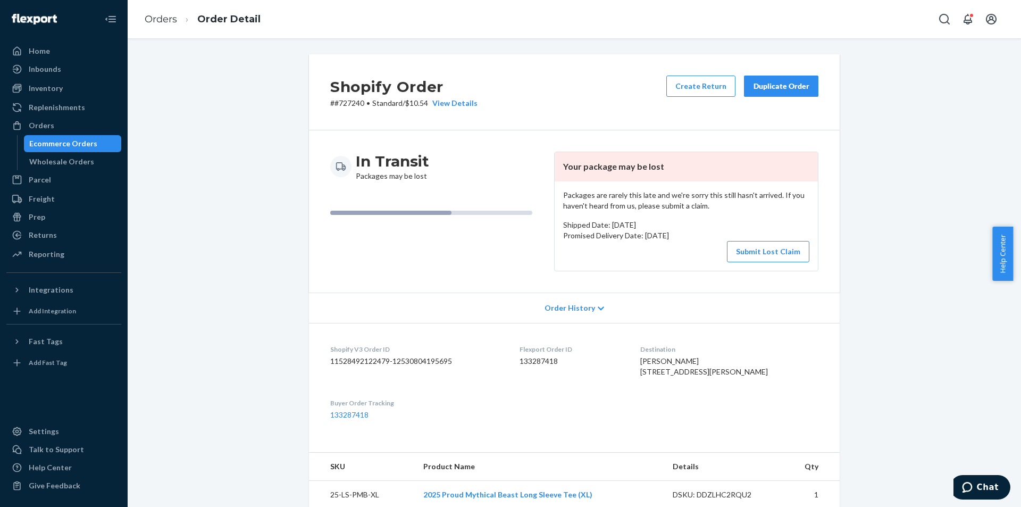
click at [355, 103] on p "# #727240 • Standard / $10.54 View Details" at bounding box center [403, 103] width 147 height 11
click at [743, 255] on button "Submit Lost Claim" at bounding box center [768, 251] width 82 height 21
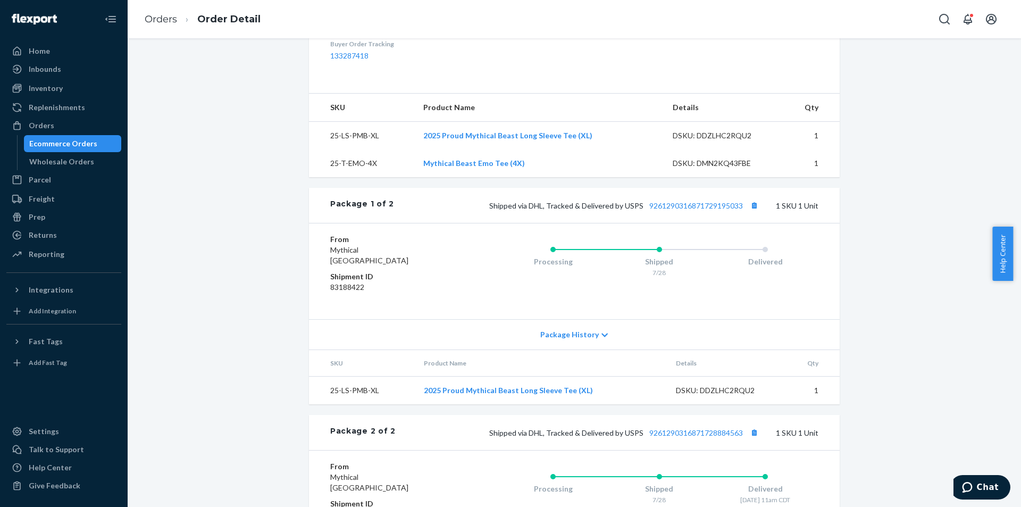
scroll to position [358, 0]
click at [672, 211] on link "9261290316871729195033" at bounding box center [697, 206] width 94 height 9
click at [532, 396] on link "2025 Proud Mythical Beast Long Sleeve Tee (XL)" at bounding box center [508, 391] width 169 height 9
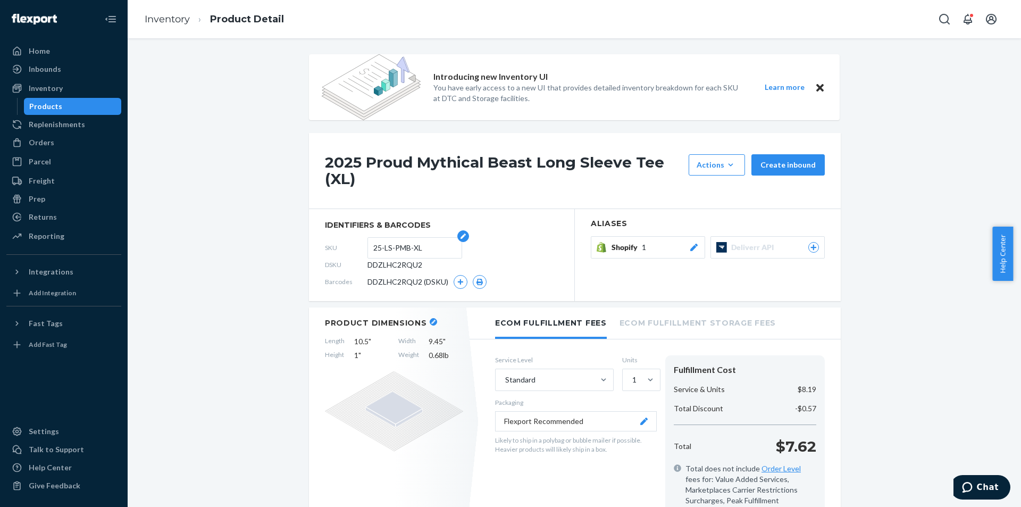
click at [387, 246] on input "25-LS-PMB-XL" at bounding box center [414, 248] width 83 height 20
click at [60, 87] on div "Inventory" at bounding box center [46, 88] width 34 height 11
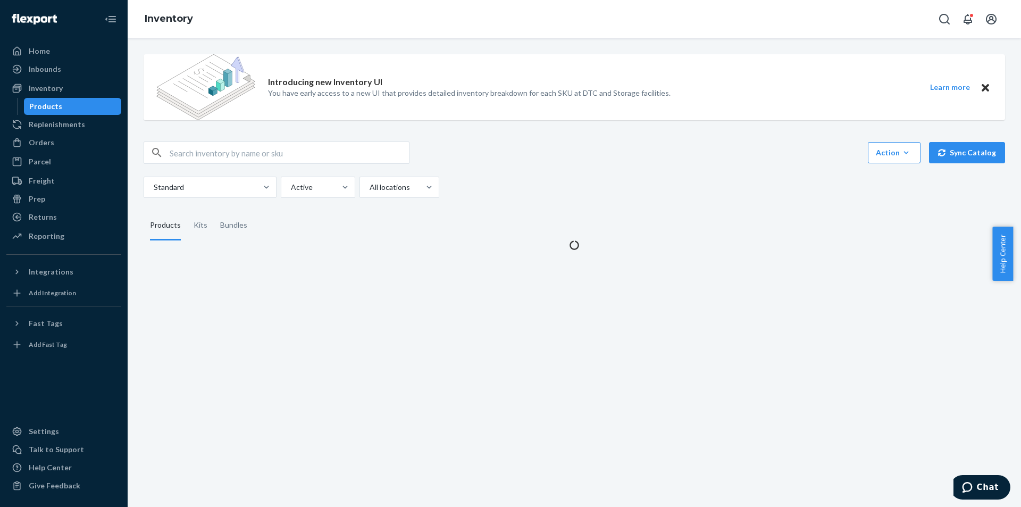
click at [234, 163] on div at bounding box center [277, 153] width 266 height 22
click at [228, 156] on input "text" at bounding box center [289, 152] width 239 height 21
paste input "25-LS-PMB-XL"
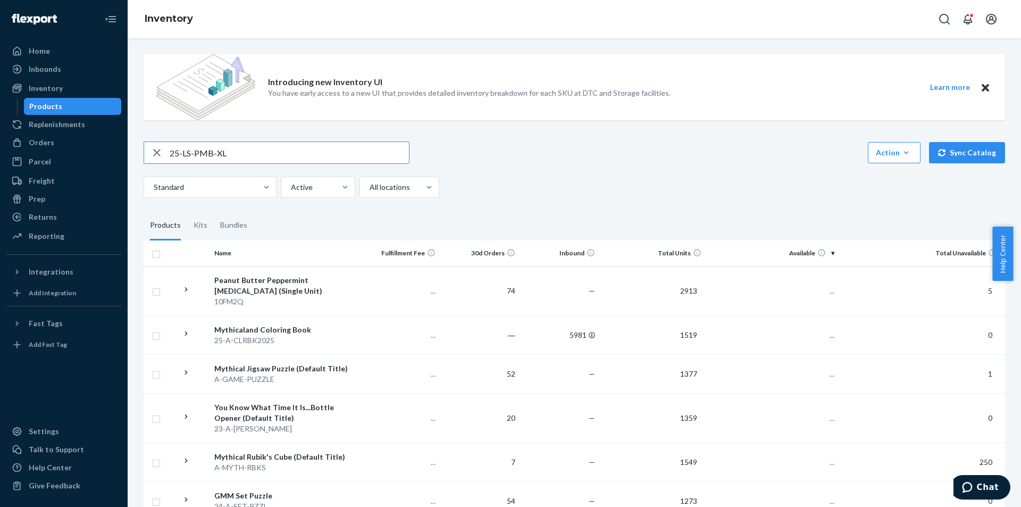
type input "25-LS-PMB-XL"
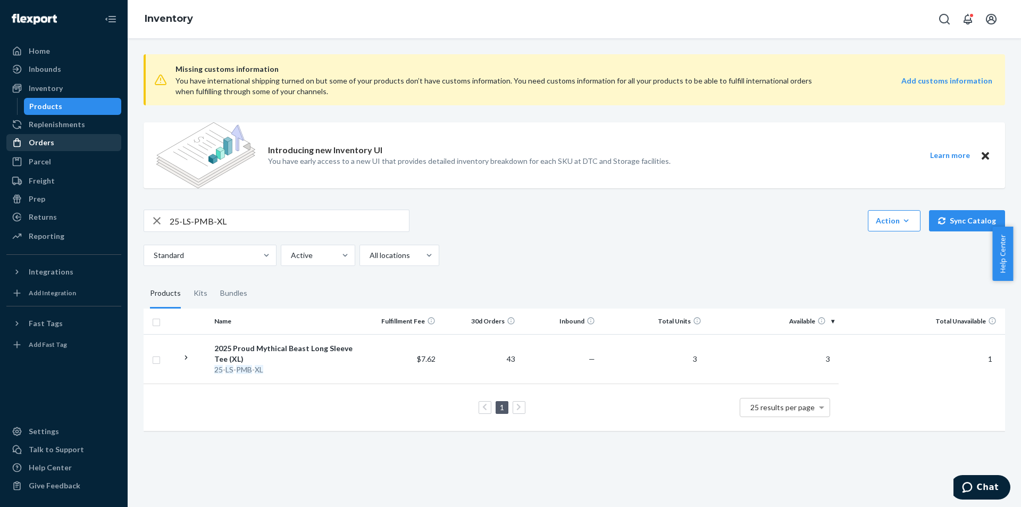
click at [70, 148] on div "Orders" at bounding box center [63, 142] width 113 height 15
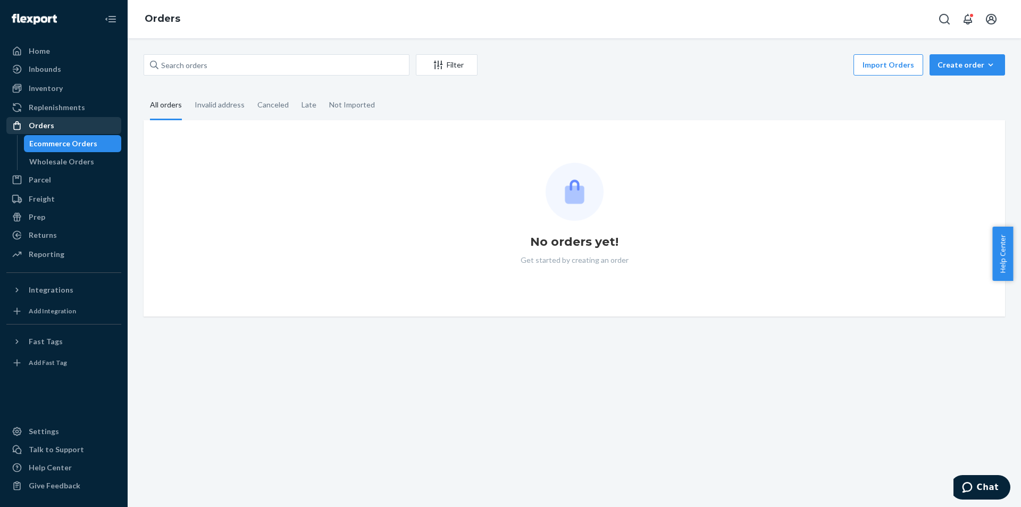
click at [68, 125] on div "Orders" at bounding box center [63, 125] width 113 height 15
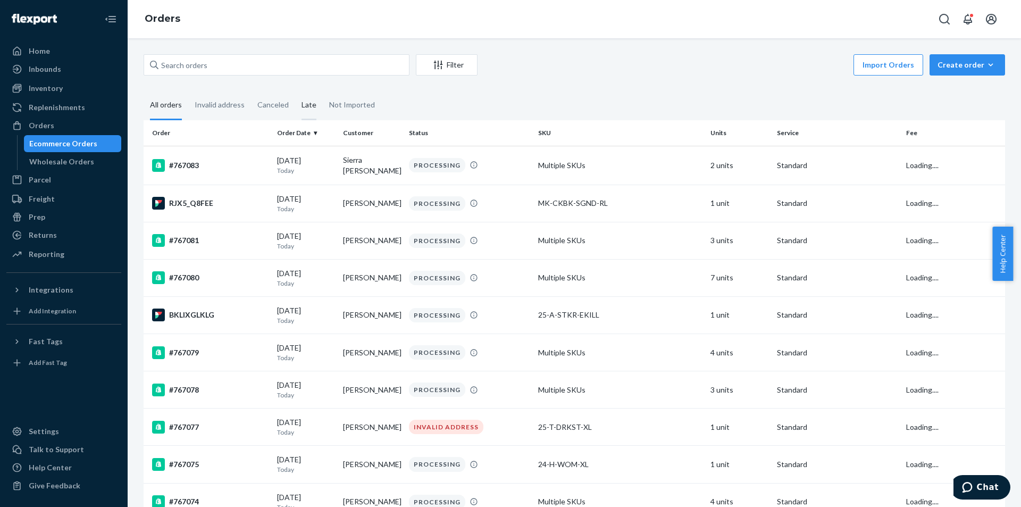
click at [306, 100] on div "Late" at bounding box center [309, 105] width 15 height 29
click at [295, 91] on input "Late" at bounding box center [295, 91] width 0 height 0
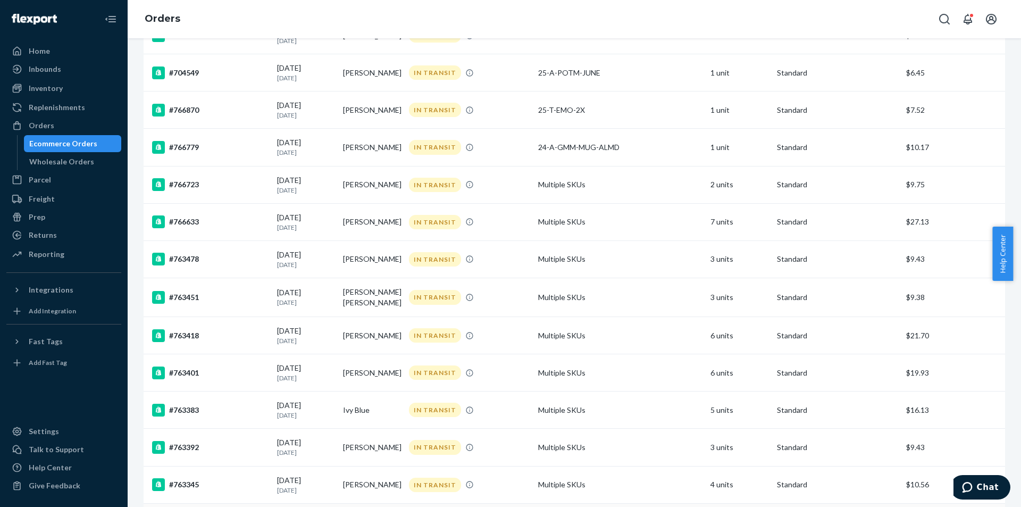
scroll to position [640, 0]
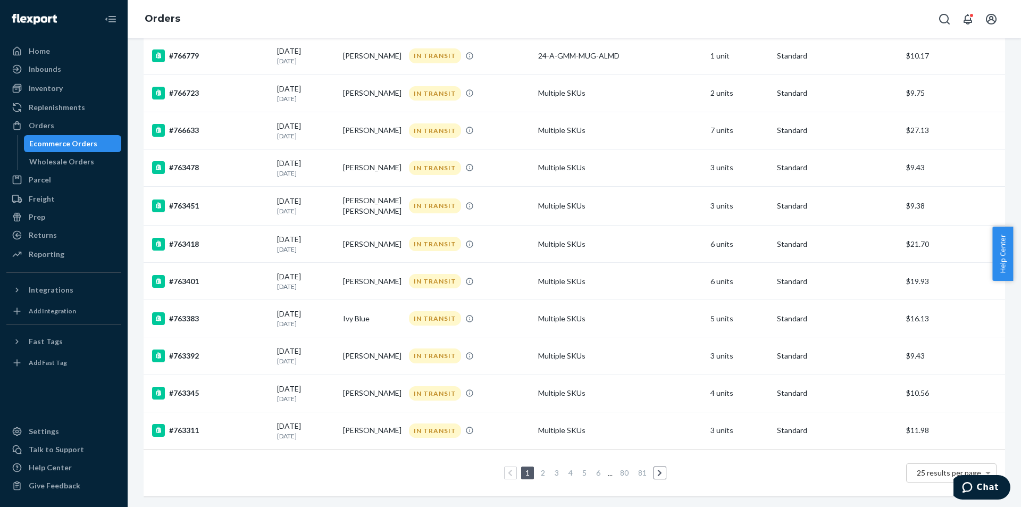
click at [581, 468] on link "5" at bounding box center [584, 472] width 9 height 9
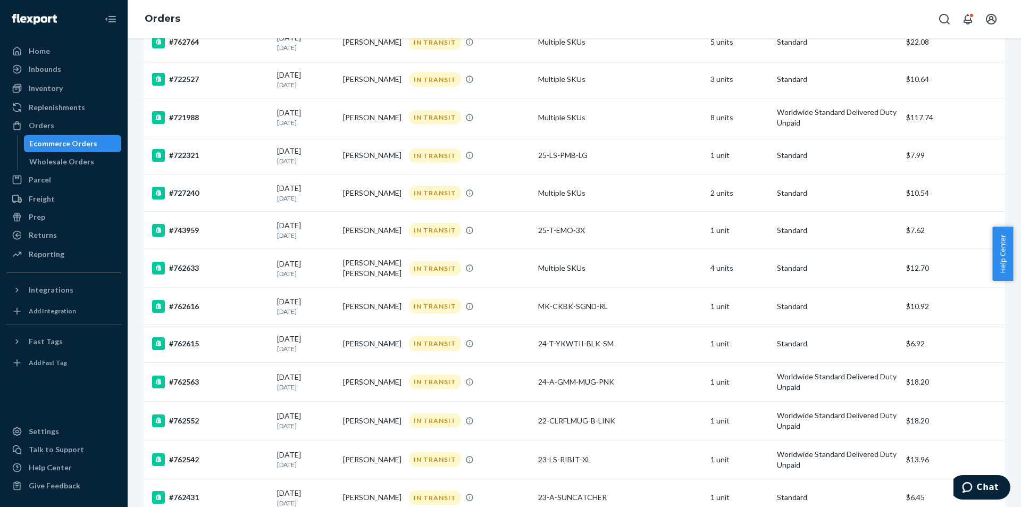
scroll to position [493, 0]
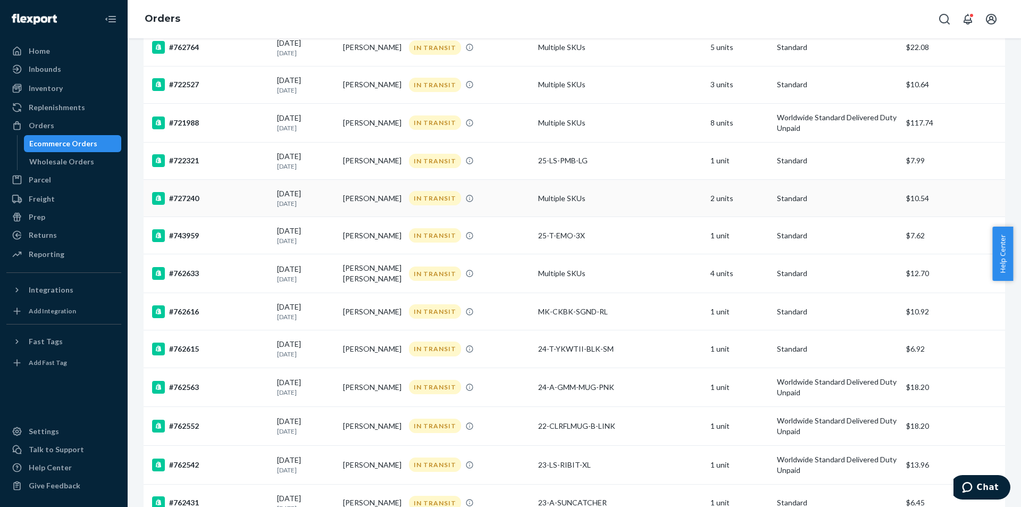
click at [205, 205] on div "#727240" at bounding box center [210, 198] width 117 height 13
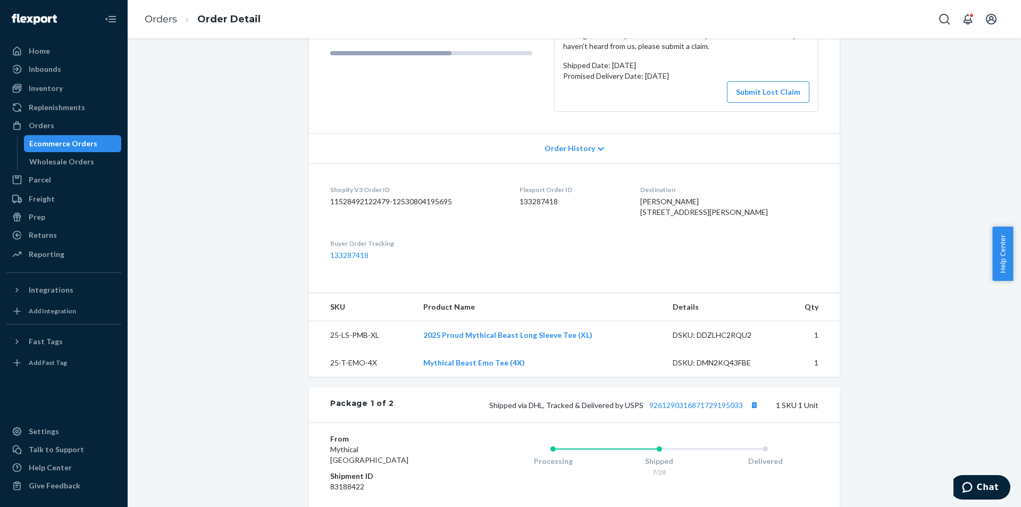
scroll to position [372, 0]
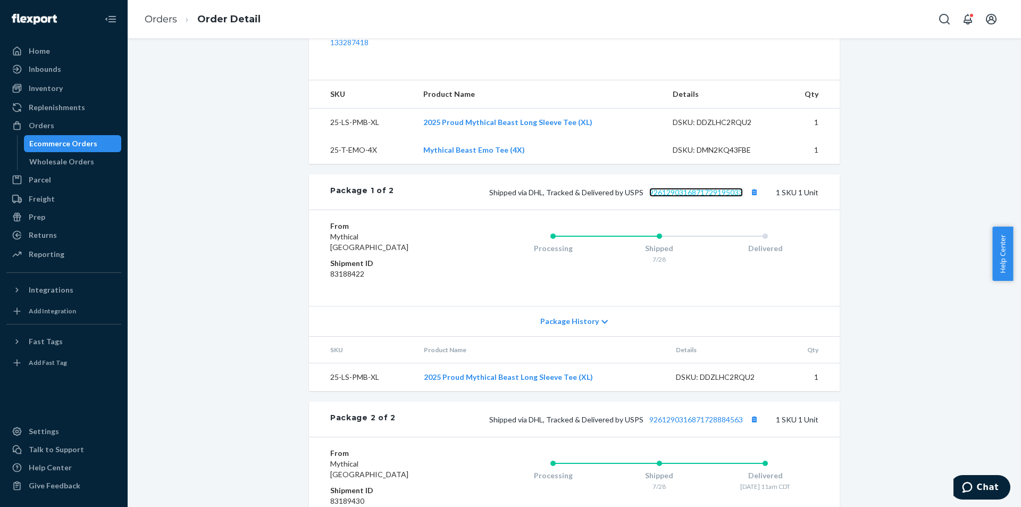
click at [684, 197] on link "9261290316871729195033" at bounding box center [697, 192] width 94 height 9
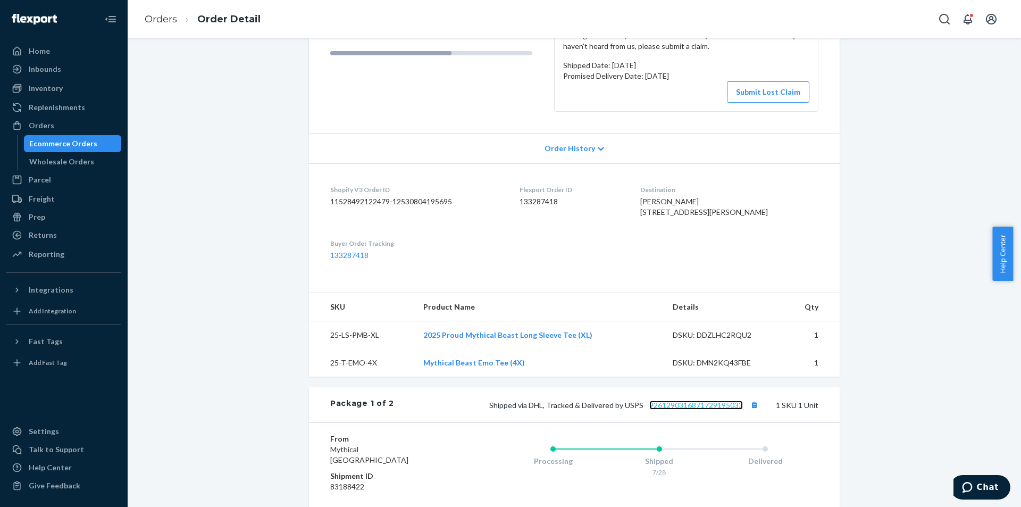
scroll to position [0, 0]
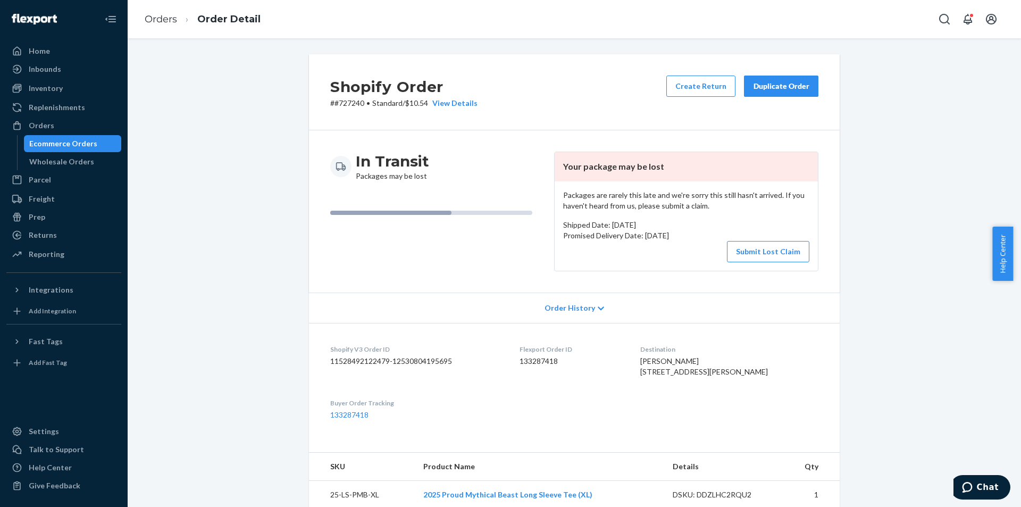
click at [357, 101] on p "# #727240 • Standard / $10.54 View Details" at bounding box center [403, 103] width 147 height 11
copy p "727240"
click at [61, 128] on div "Orders" at bounding box center [63, 125] width 113 height 15
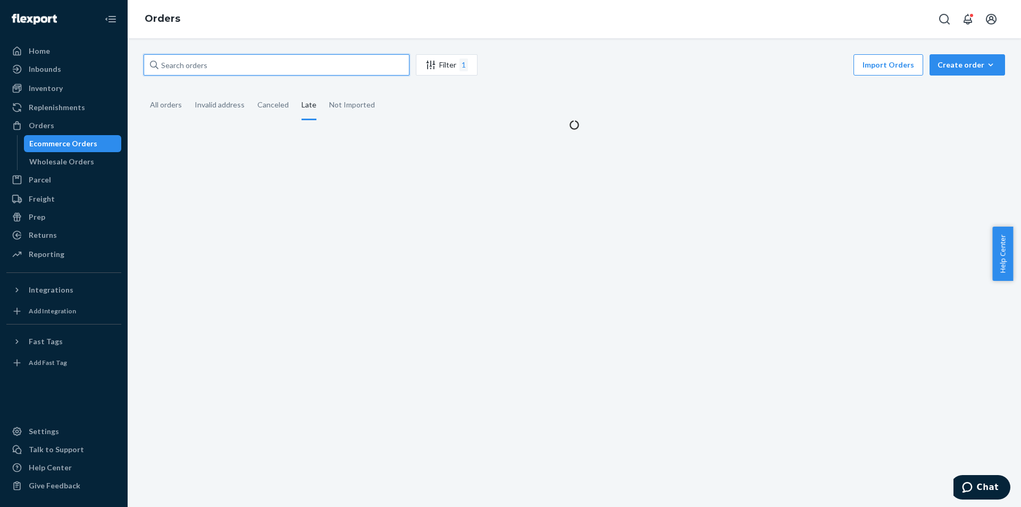
click at [232, 60] on input "text" at bounding box center [277, 64] width 266 height 21
paste input "728208"
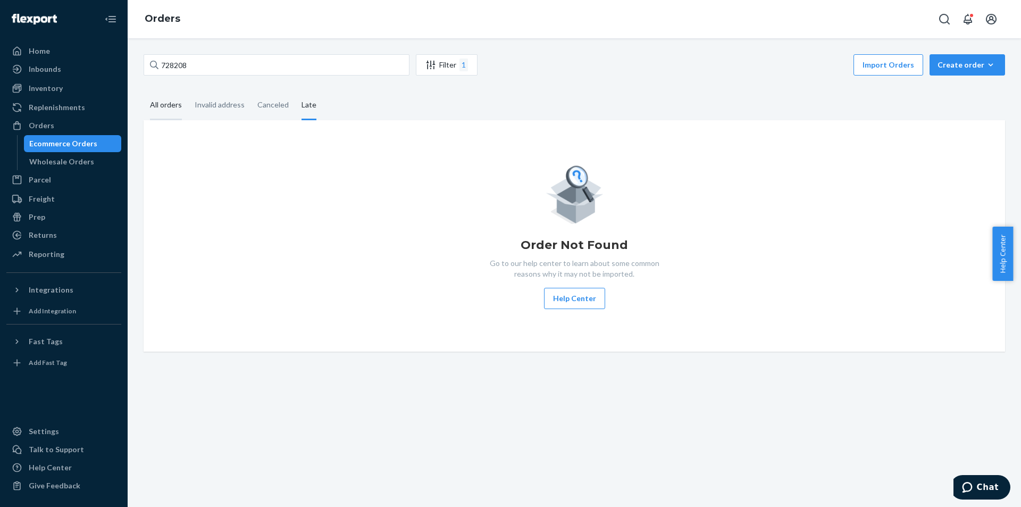
click at [177, 103] on div "All orders" at bounding box center [166, 105] width 32 height 29
click at [144, 91] on input "All orders" at bounding box center [144, 91] width 0 height 0
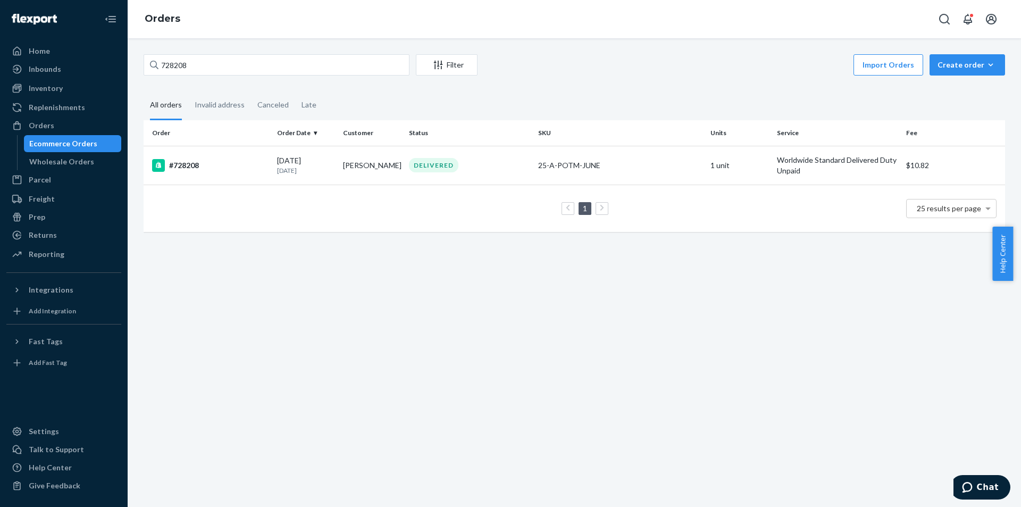
click at [290, 52] on div "728208 Filter Import Orders Create order Ecommerce order Removal order All orde…" at bounding box center [575, 272] width 894 height 469
click at [293, 65] on input "728208" at bounding box center [277, 64] width 266 height 21
paste input "765"
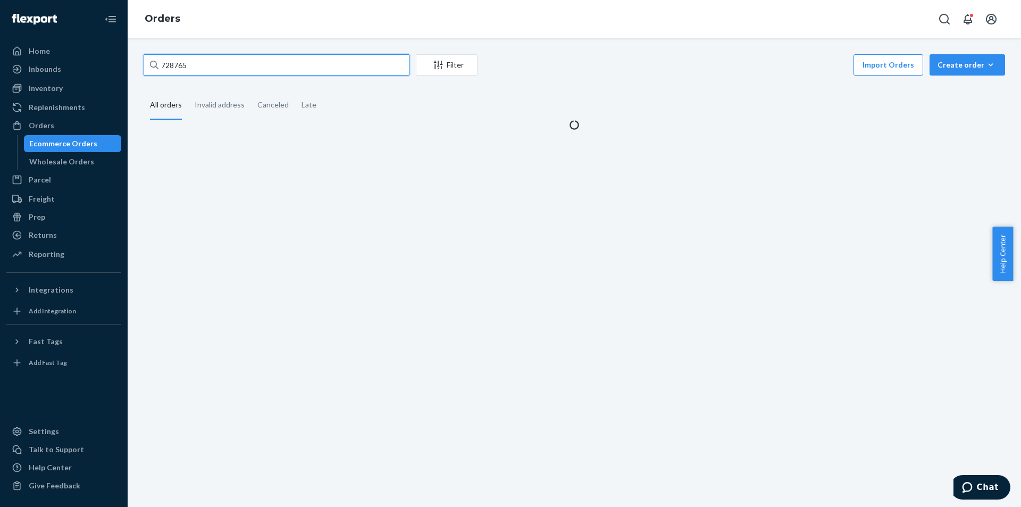
type input "728765"
